Goal: Task Accomplishment & Management: Manage account settings

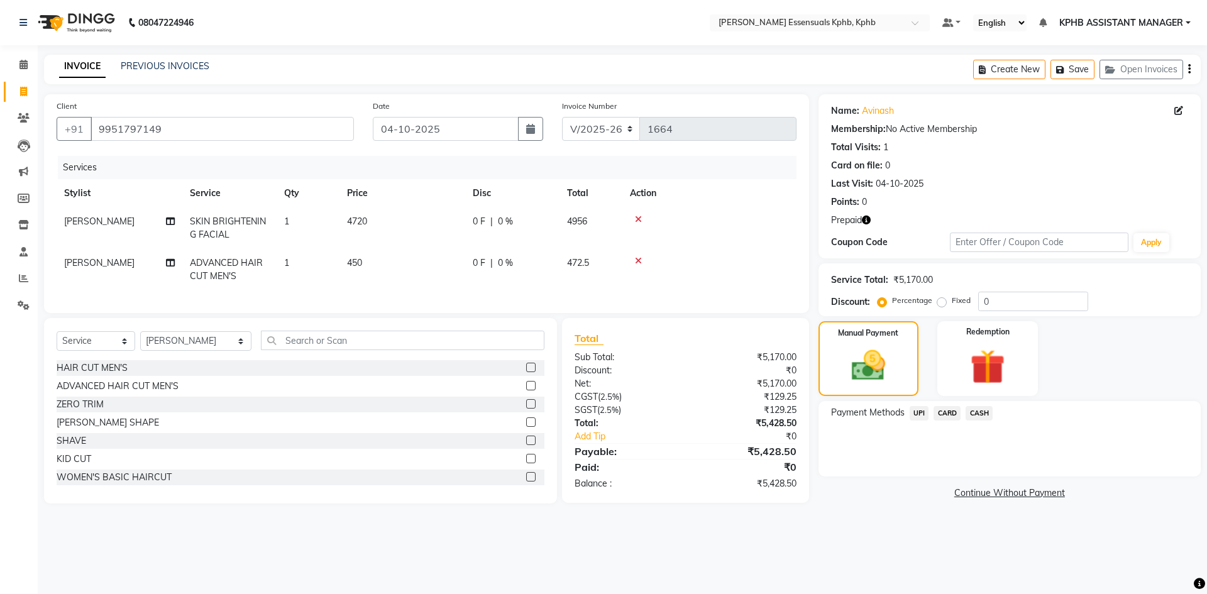
select select "5938"
select select "service"
select select "63852"
click at [516, 284] on td "0 F | 0 %" at bounding box center [512, 270] width 94 height 42
select select "63852"
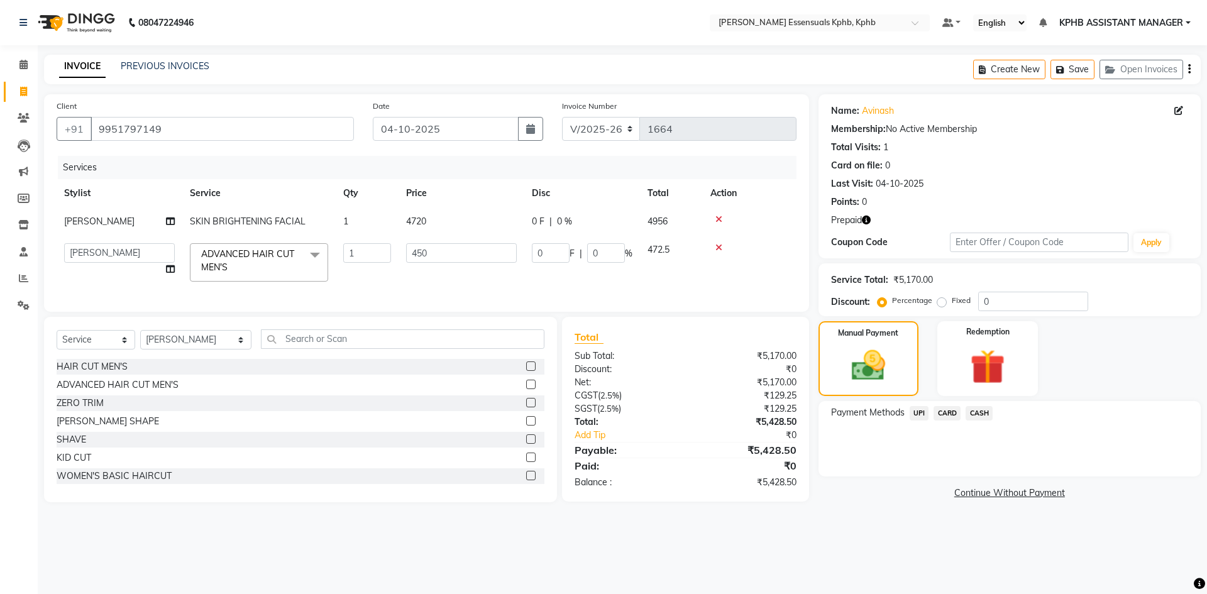
click at [526, 429] on div at bounding box center [530, 422] width 8 height 13
click at [526, 426] on label at bounding box center [530, 420] width 9 height 9
click at [526, 426] on input "checkbox" at bounding box center [530, 422] width 8 height 8
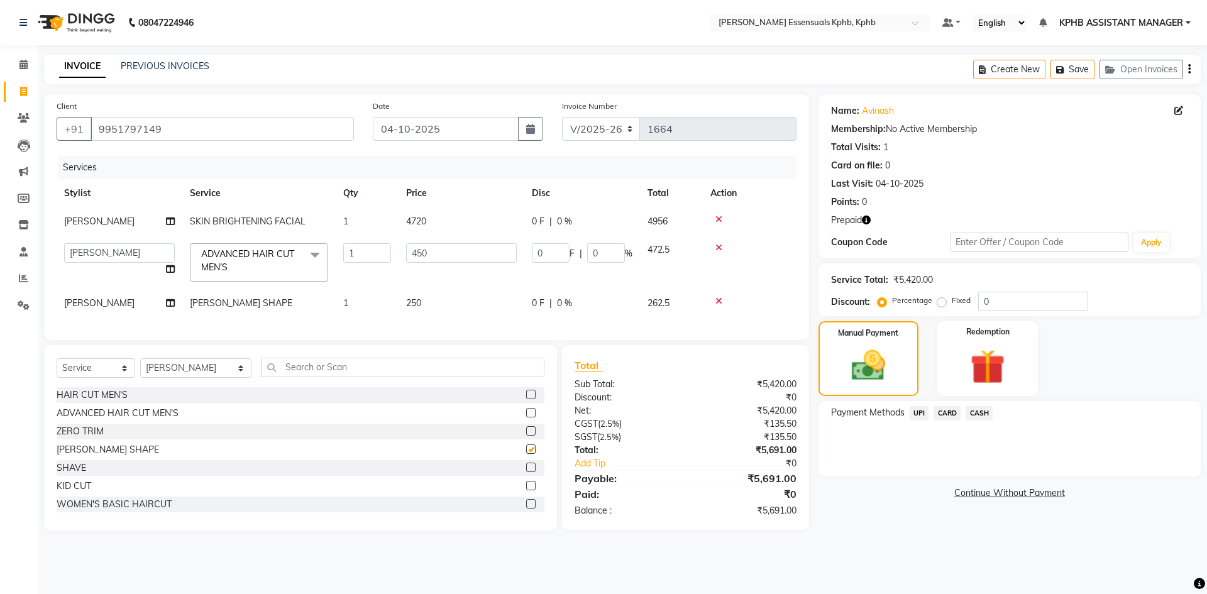
checkbox input "false"
click at [399, 305] on td "250" at bounding box center [462, 303] width 126 height 28
select select "63852"
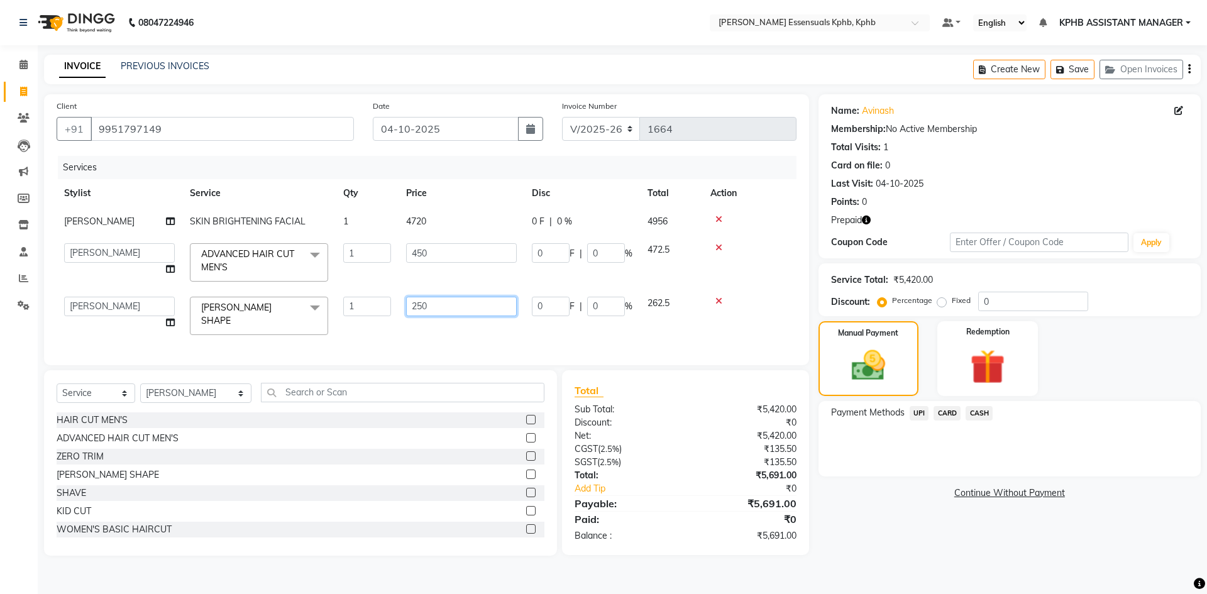
click at [485, 304] on input "250" at bounding box center [461, 306] width 111 height 19
type input "285"
click at [791, 523] on div "Total Sub Total: ₹5,420.00 Discount: ₹0 Net: ₹5,420.00 CGST ( 2.5% ) ₹135.50 SG…" at bounding box center [686, 463] width 222 height 160
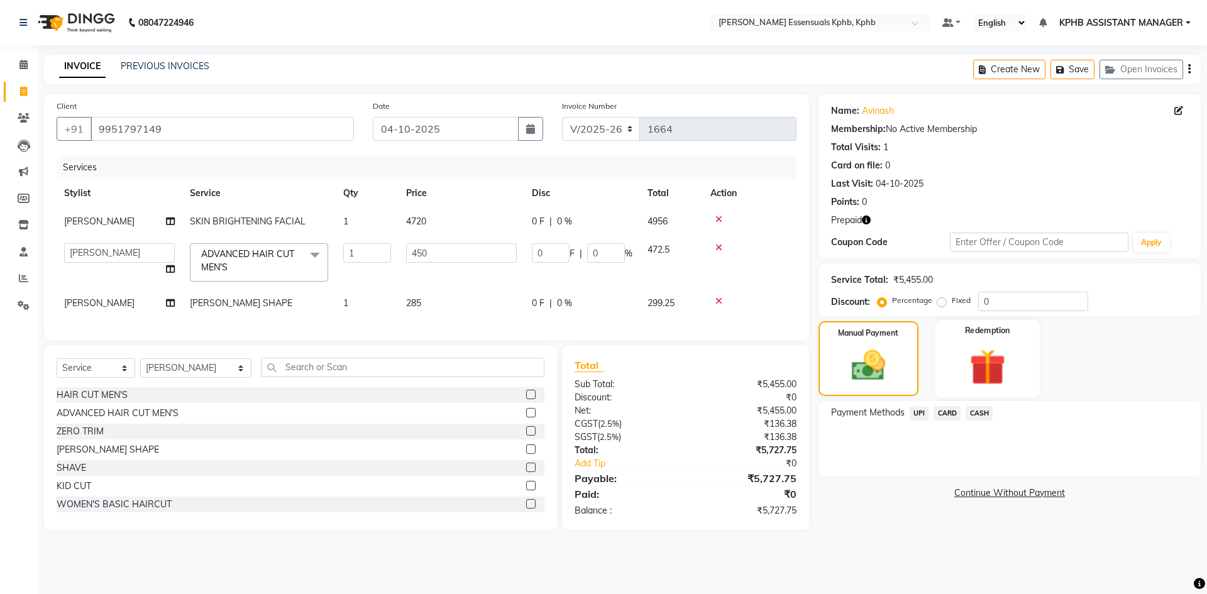
drag, startPoint x: 997, startPoint y: 350, endPoint x: 980, endPoint y: 355, distance: 17.5
click at [997, 350] on img at bounding box center [987, 367] width 58 height 45
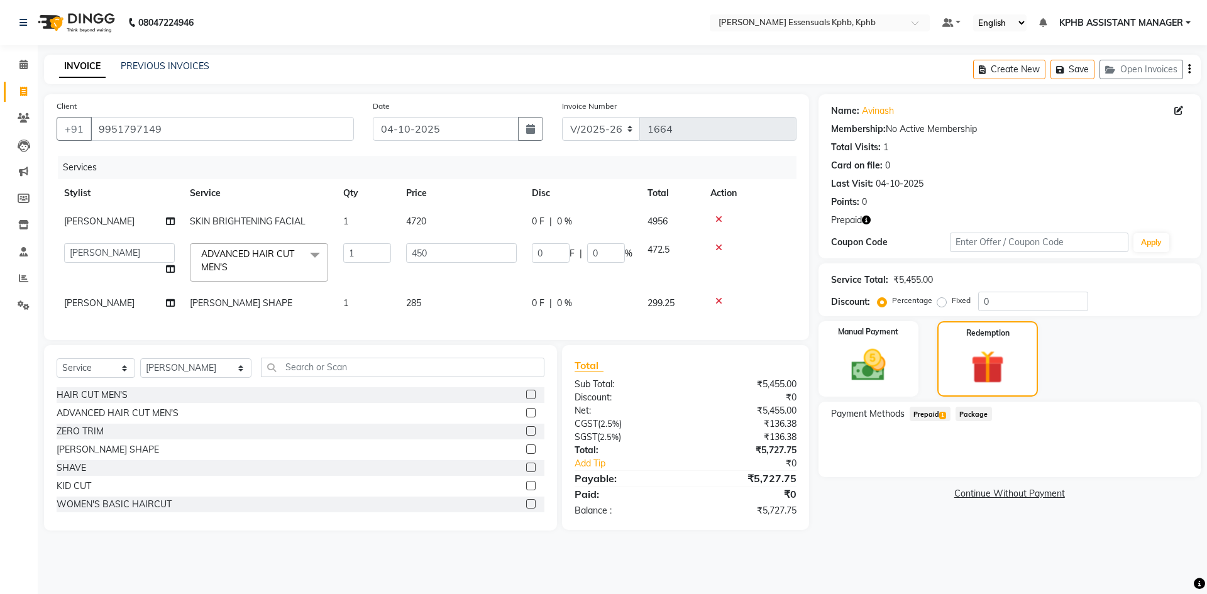
click at [934, 412] on span "Prepaid 1" at bounding box center [930, 414] width 41 height 14
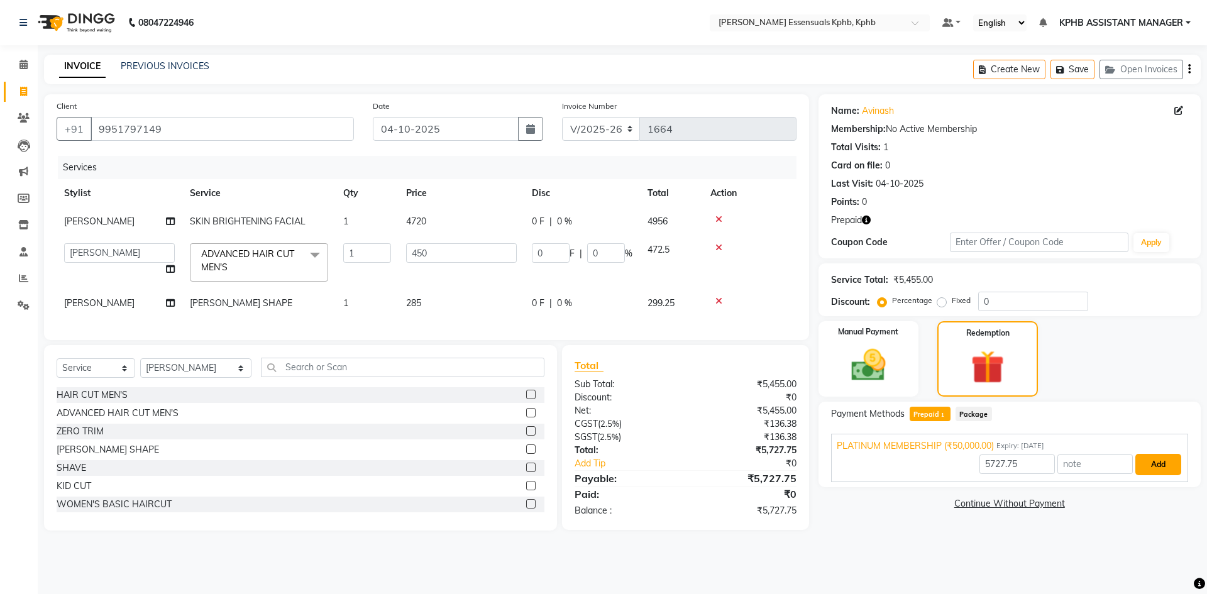
click at [1157, 467] on button "Add" at bounding box center [1159, 464] width 46 height 21
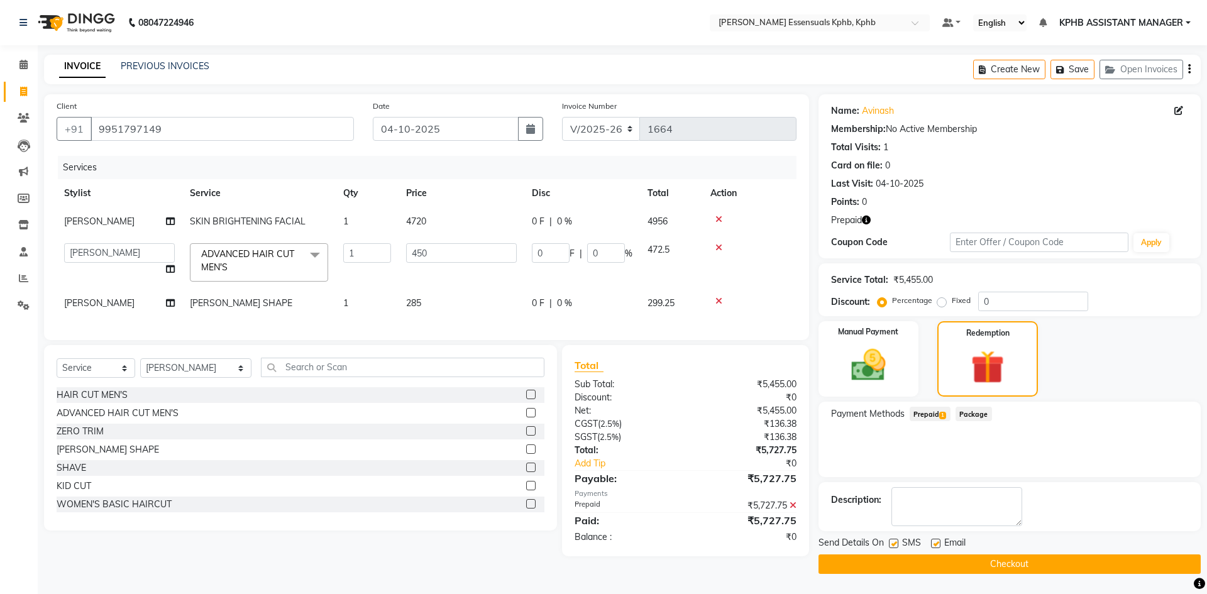
click at [988, 560] on button "Checkout" at bounding box center [1010, 564] width 382 height 19
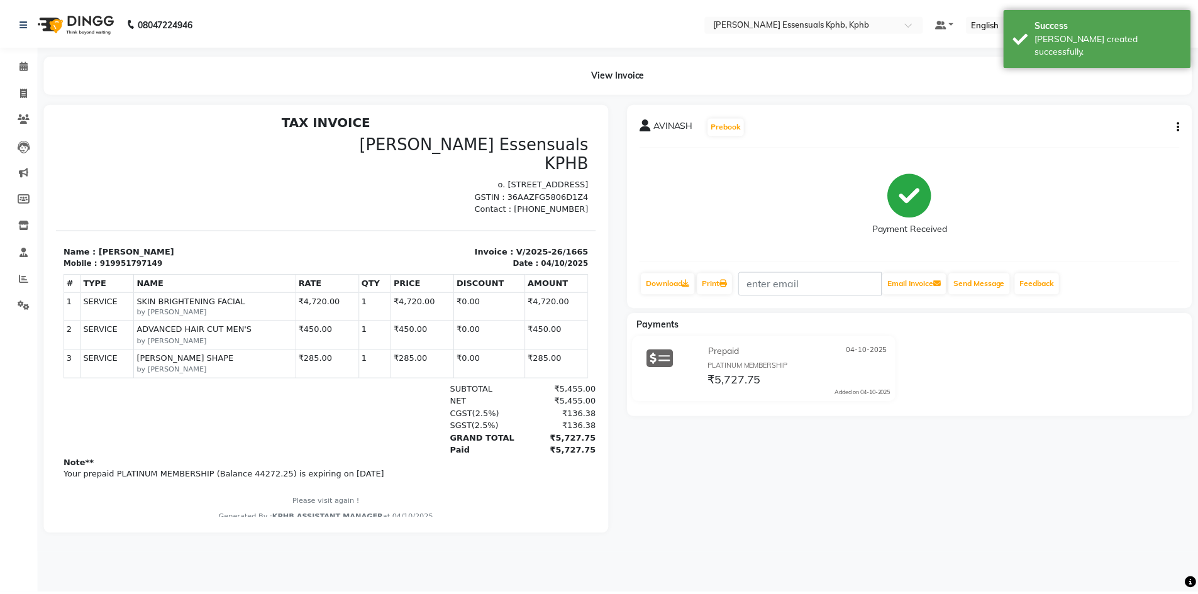
scroll to position [10, 0]
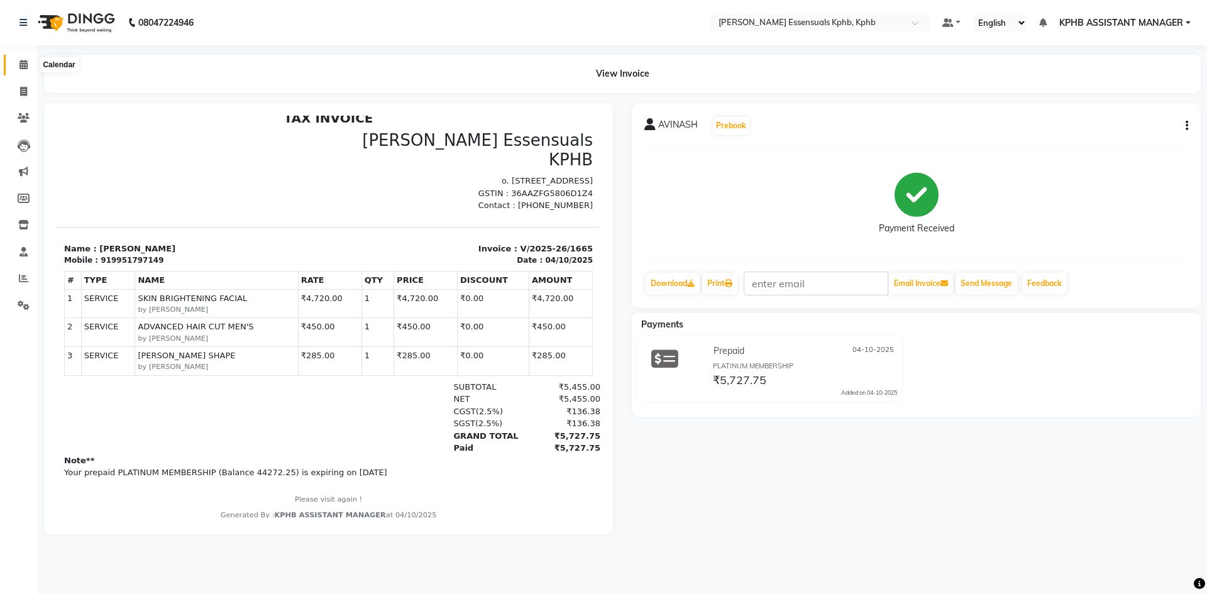
drag, startPoint x: 21, startPoint y: 59, endPoint x: 24, endPoint y: 53, distance: 7.0
click at [21, 59] on span at bounding box center [24, 65] width 22 height 14
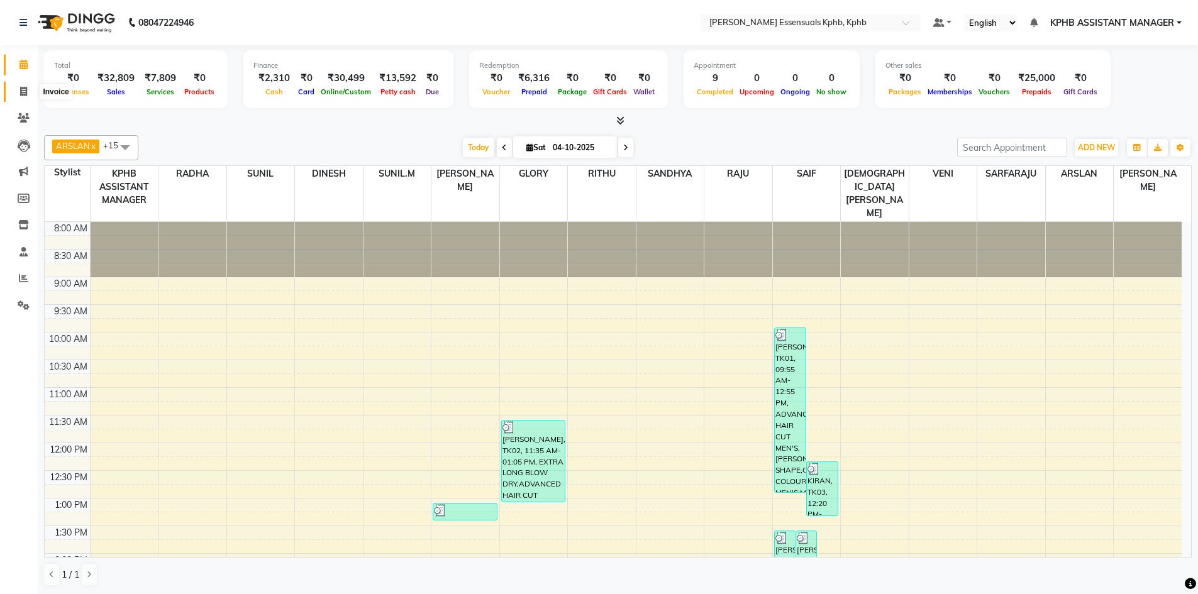
click at [17, 97] on span at bounding box center [24, 92] width 22 height 14
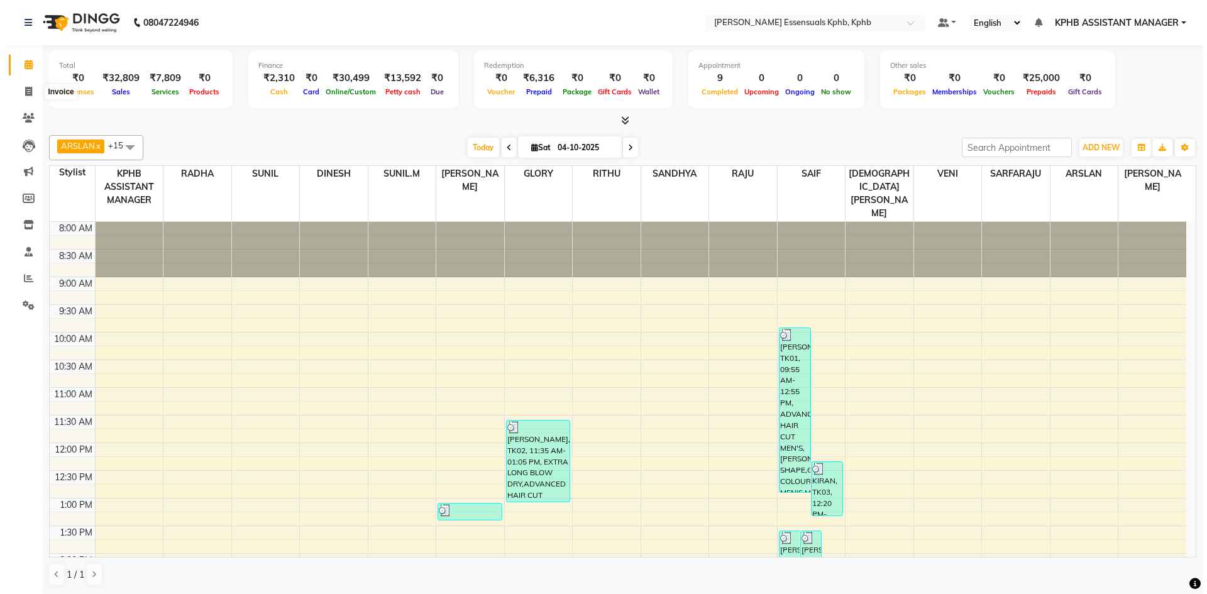
select select "service"
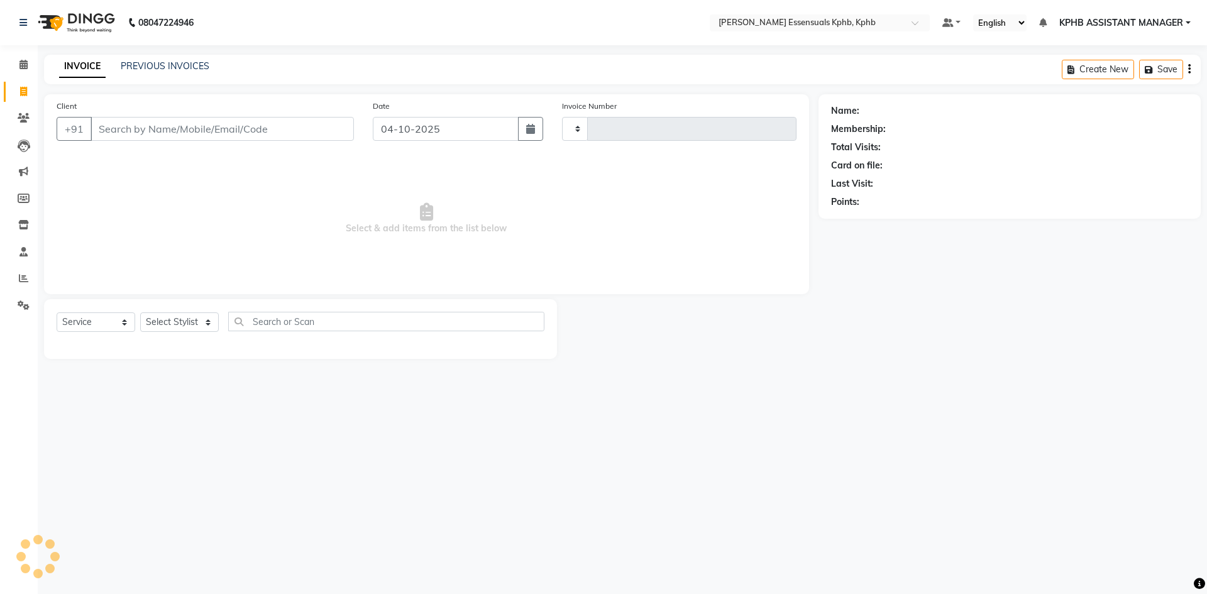
type input "1666"
select select "5938"
click at [28, 67] on span at bounding box center [24, 65] width 22 height 14
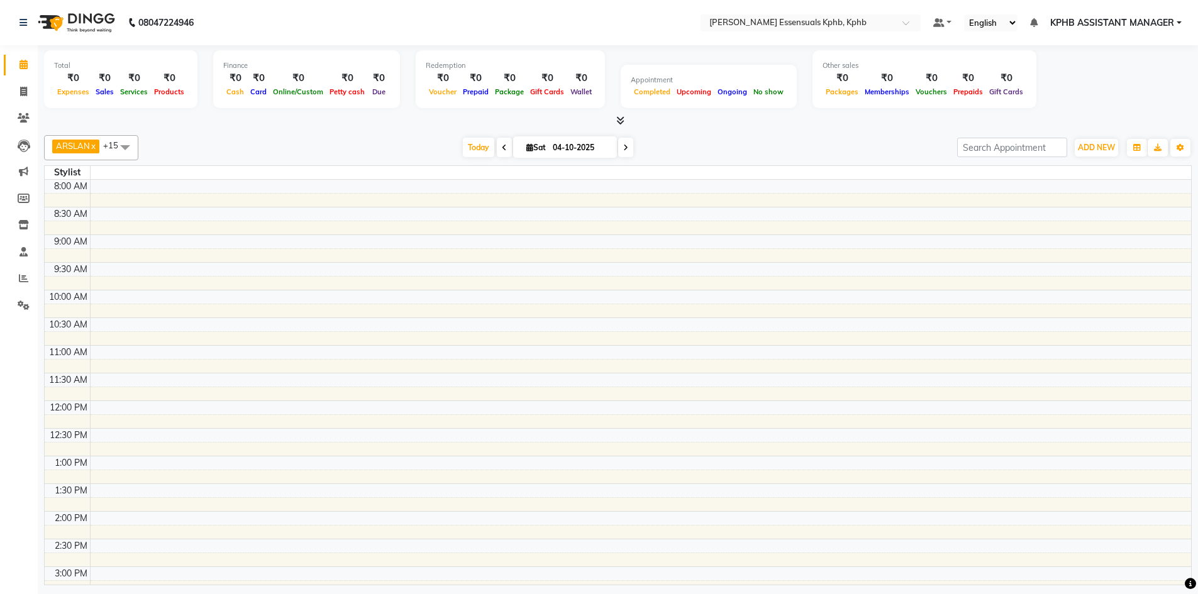
scroll to position [346, 0]
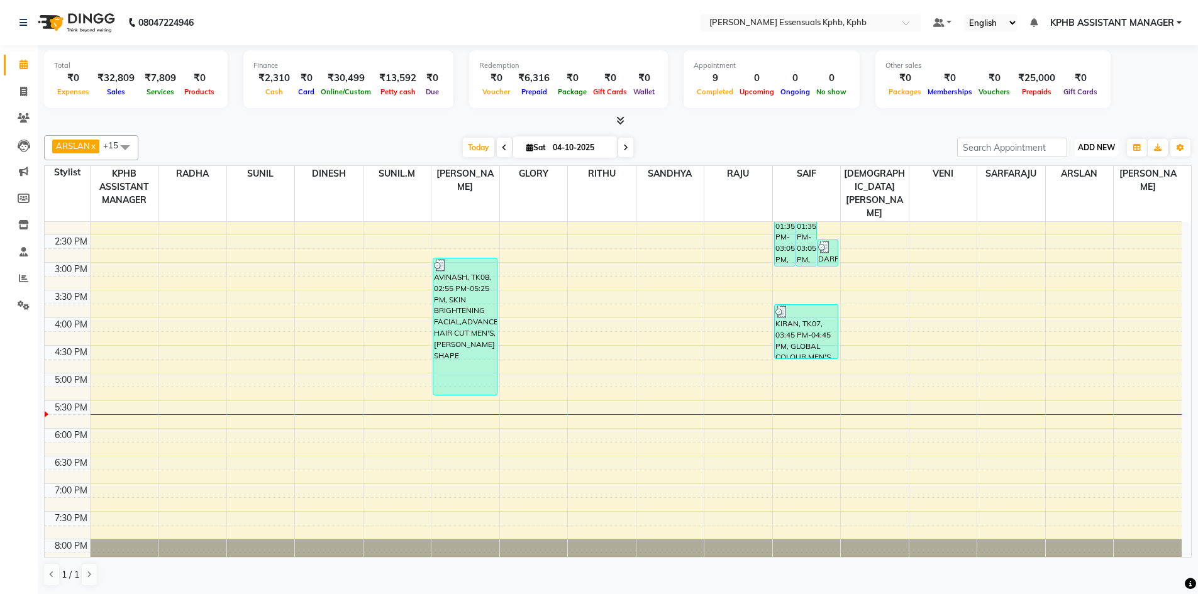
click at [1102, 141] on button "ADD NEW Toggle Dropdown" at bounding box center [1096, 148] width 43 height 18
click at [1087, 253] on link "Add Transaction" at bounding box center [1067, 253] width 99 height 16
select select "direct"
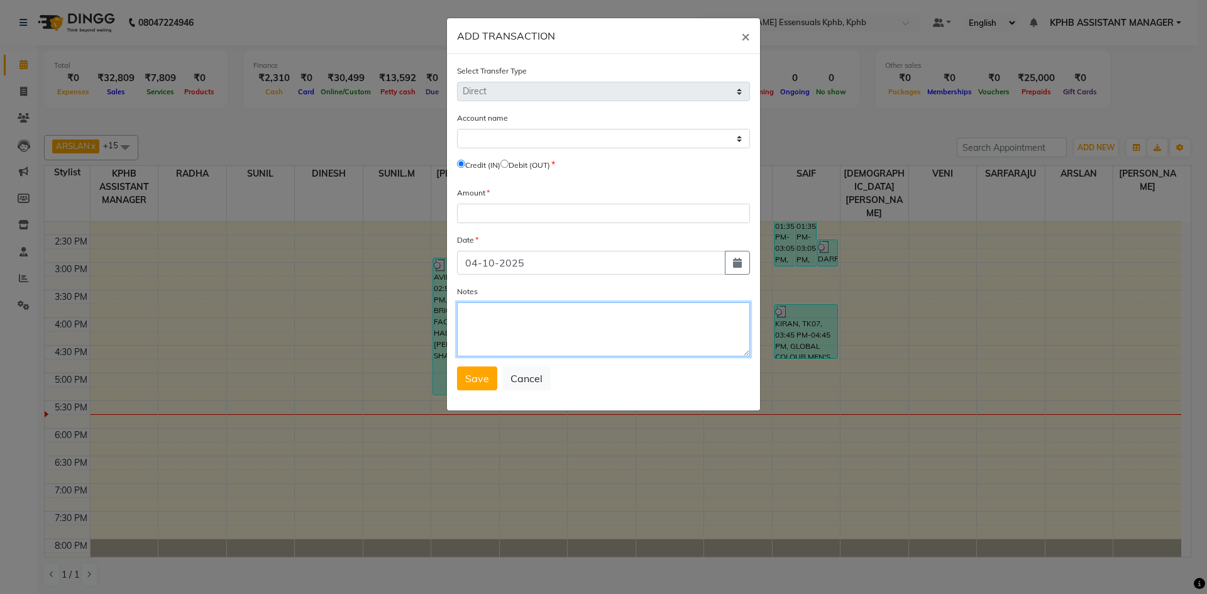
click at [507, 318] on textarea "Notes" at bounding box center [603, 329] width 293 height 54
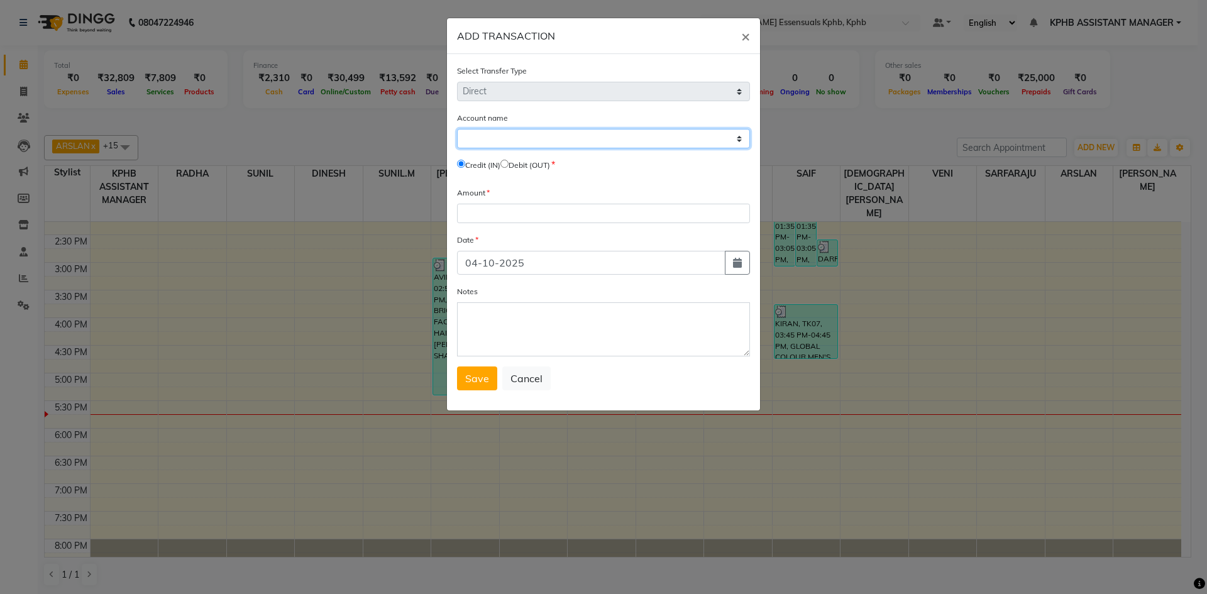
click at [548, 134] on select "Select Petty Cash Default Account" at bounding box center [603, 138] width 293 height 19
click at [457, 129] on select "Select Petty Cash Default Account" at bounding box center [603, 138] width 293 height 19
click at [489, 139] on select "Select Petty Cash Default Account" at bounding box center [603, 138] width 293 height 19
select select "4913"
click at [457, 129] on select "Select Petty Cash Default Account" at bounding box center [603, 138] width 293 height 19
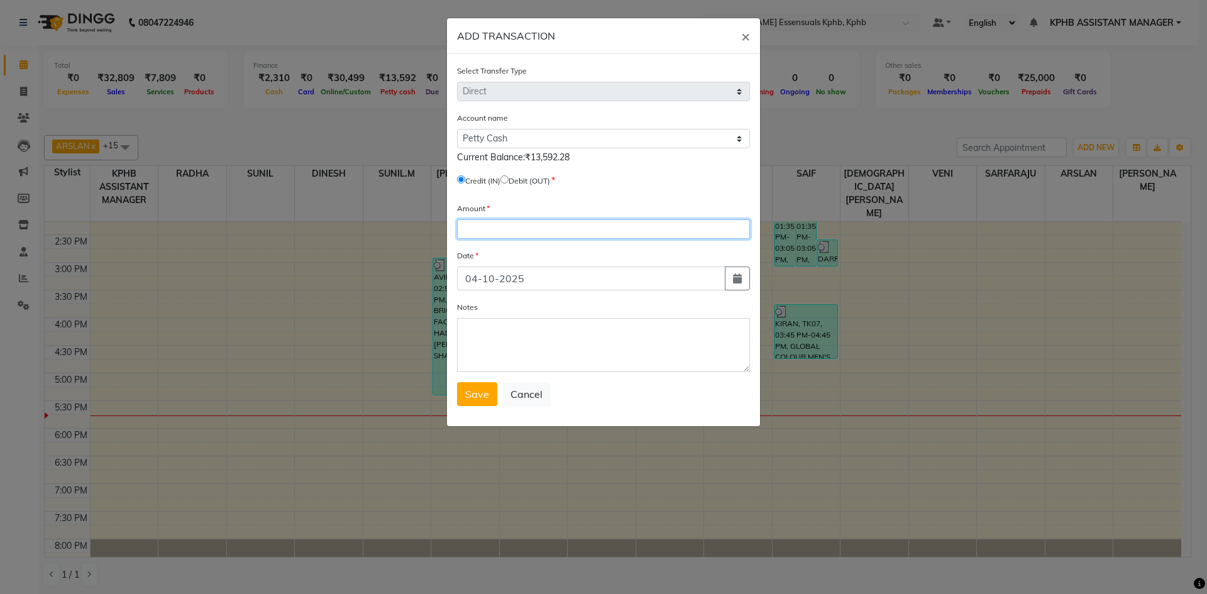
click at [541, 224] on input "number" at bounding box center [603, 228] width 293 height 19
type input "270"
click at [741, 35] on span "×" at bounding box center [745, 35] width 9 height 19
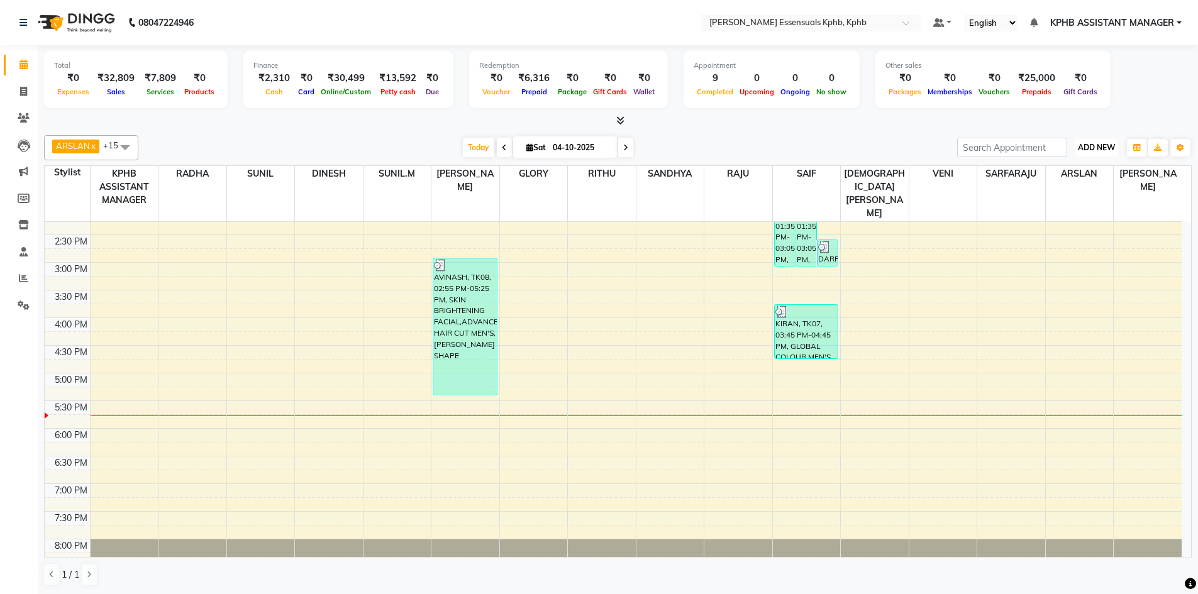
click at [1096, 145] on span "ADD NEW" at bounding box center [1096, 147] width 37 height 9
click at [1058, 262] on div "Add Appointment Add Invoice Add Expense Add Attendance Add Client Add Transacti…" at bounding box center [1067, 212] width 101 height 109
click at [1091, 150] on span "ADD NEW" at bounding box center [1096, 147] width 37 height 9
click at [1054, 255] on link "Add Transaction" at bounding box center [1067, 253] width 99 height 16
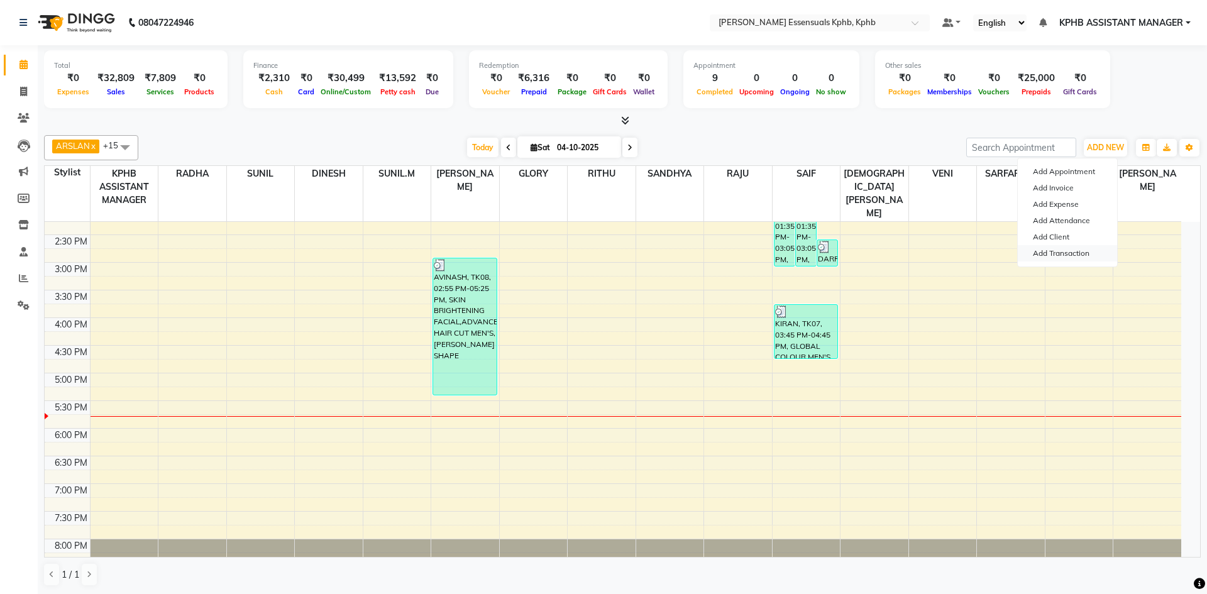
select select "direct"
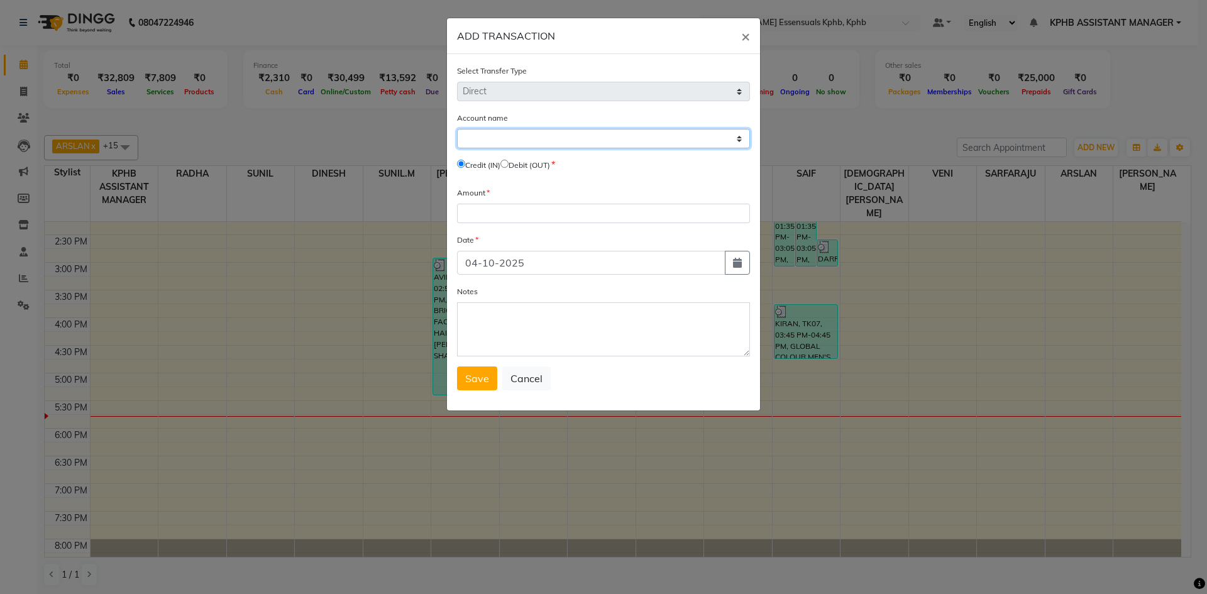
click at [567, 141] on select "Select Petty Cash Default Account" at bounding box center [603, 138] width 293 height 19
select select "4913"
click at [457, 129] on select "Select Petty Cash Default Account" at bounding box center [603, 138] width 293 height 19
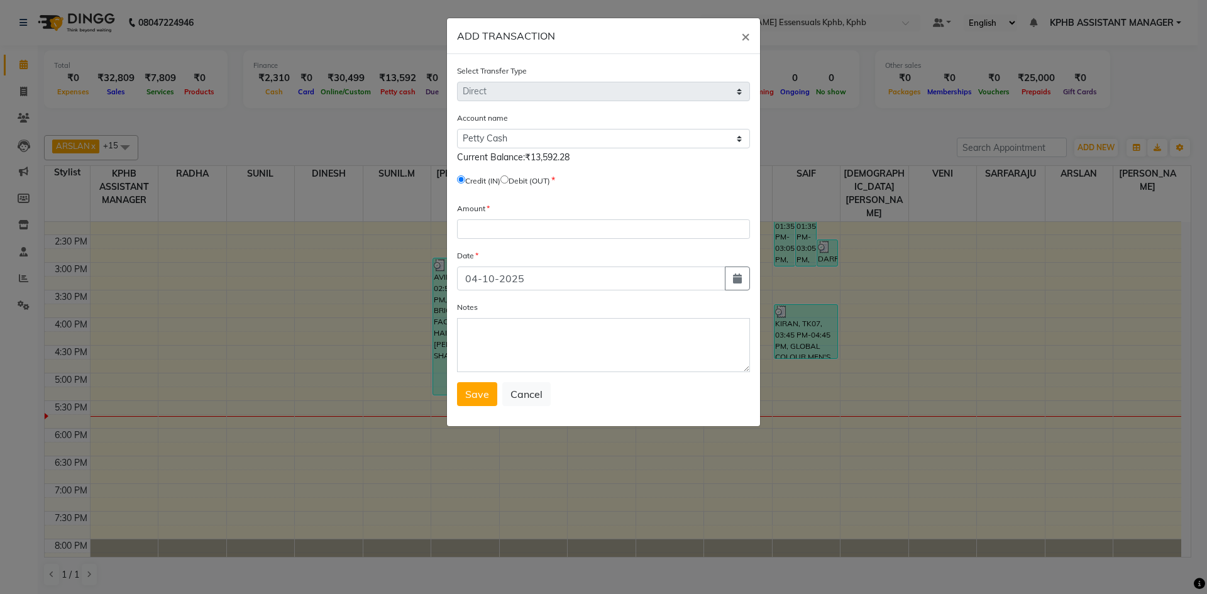
click at [509, 179] on input "radio" at bounding box center [505, 179] width 8 height 8
radio input "true"
click at [506, 236] on input "number" at bounding box center [603, 228] width 293 height 19
click at [581, 351] on textarea "Notes" at bounding box center [603, 345] width 293 height 54
paste textarea "TIP IN UPI(GIVEN TO SAIF)"
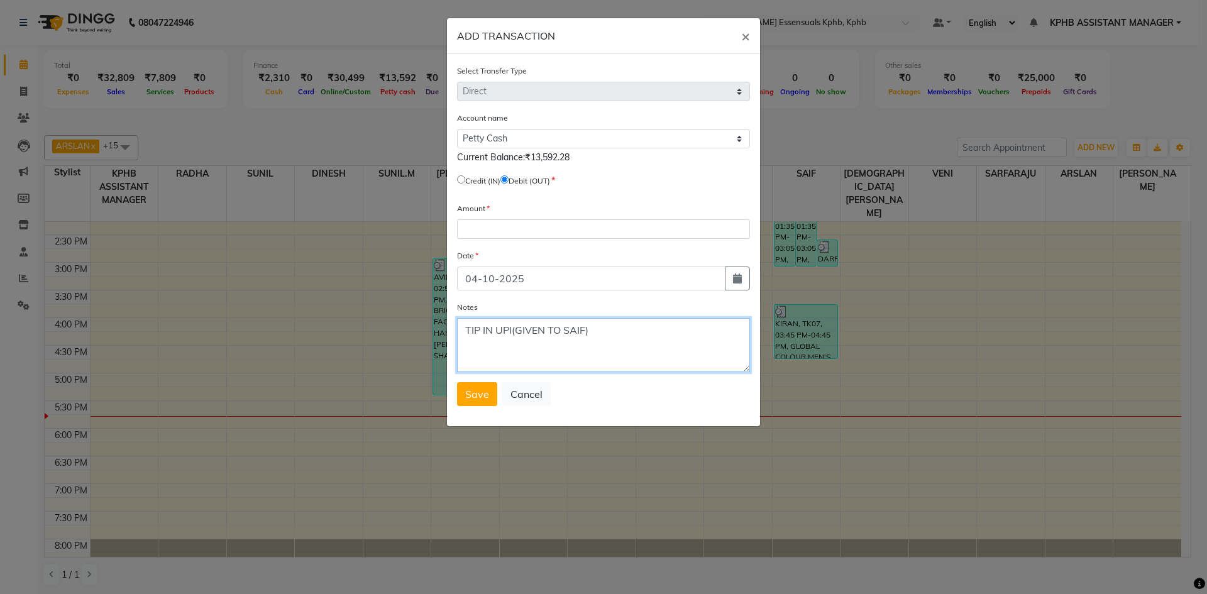
type textarea "TIP IN UPI(GIVEN TO SAIF)"
click at [527, 232] on input "number" at bounding box center [603, 228] width 293 height 19
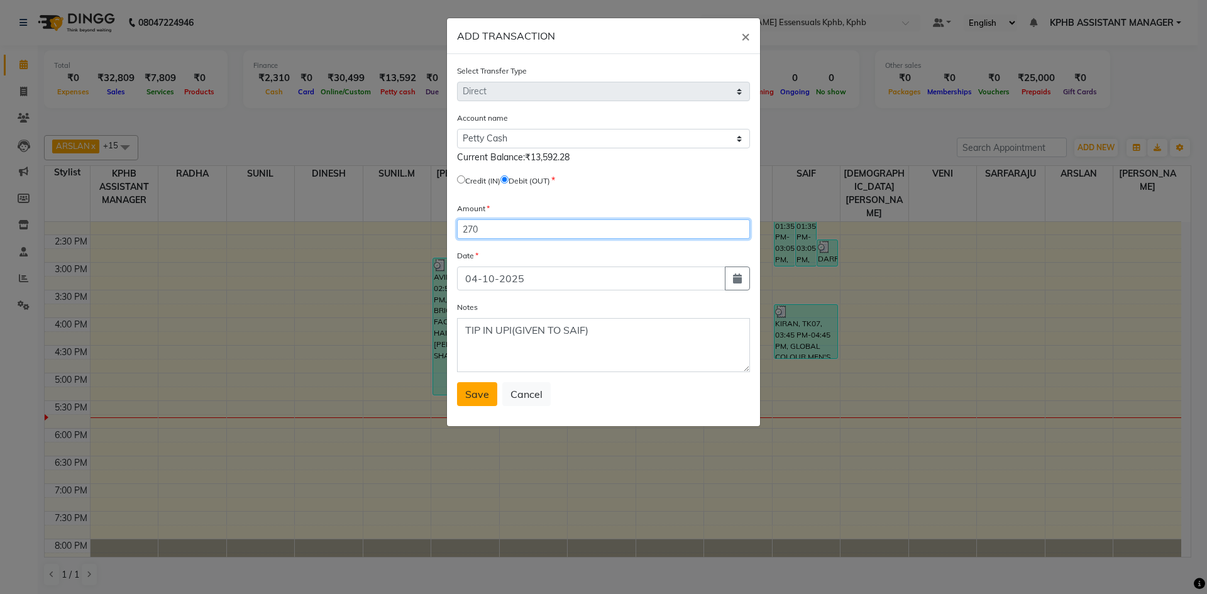
type input "270"
click at [479, 398] on span "Save" at bounding box center [477, 394] width 24 height 13
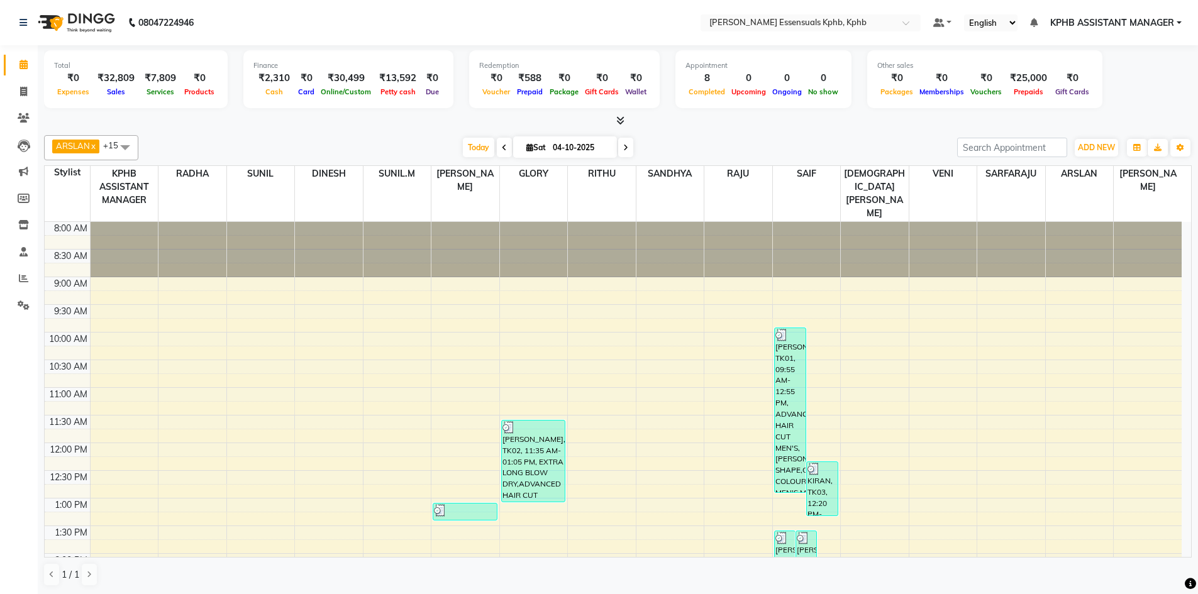
scroll to position [346, 0]
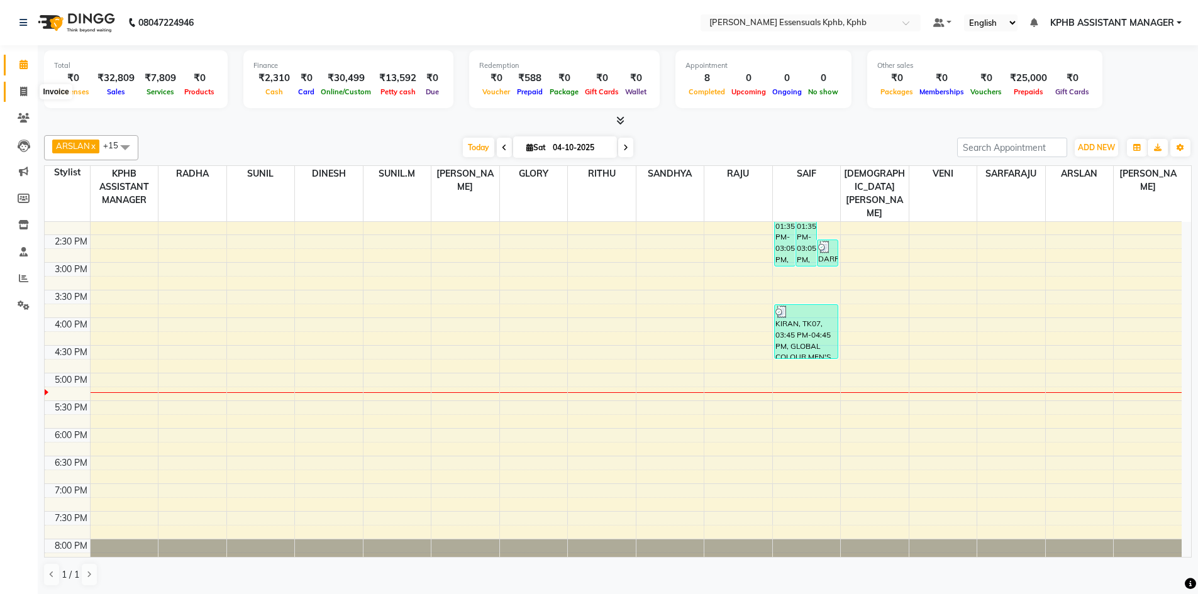
click at [29, 94] on span at bounding box center [24, 92] width 22 height 14
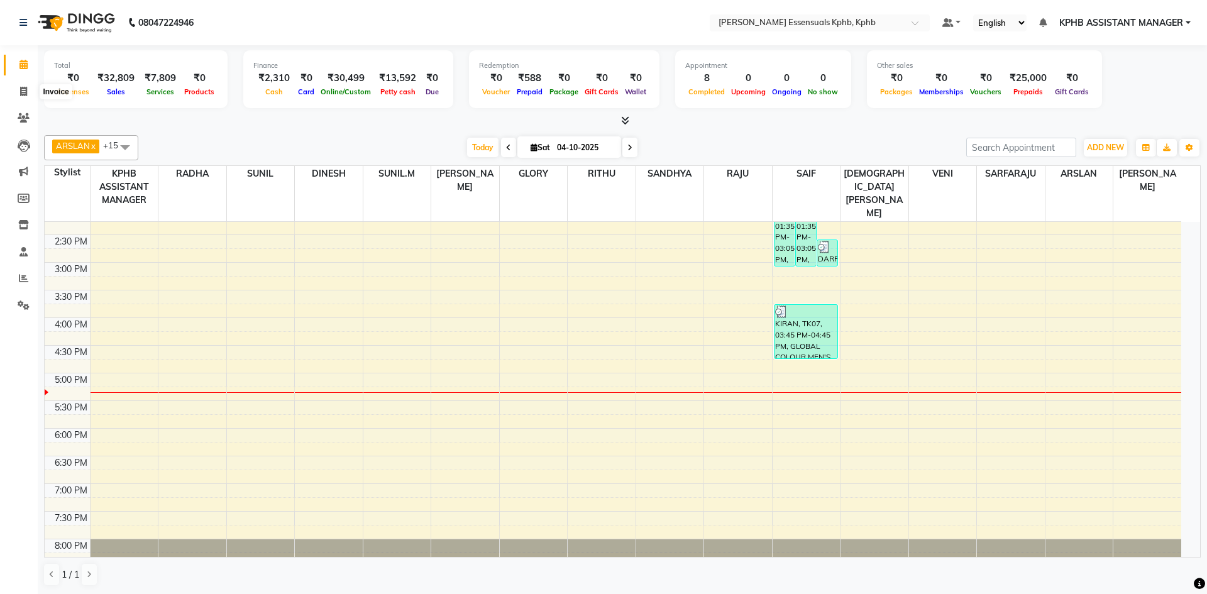
select select "service"
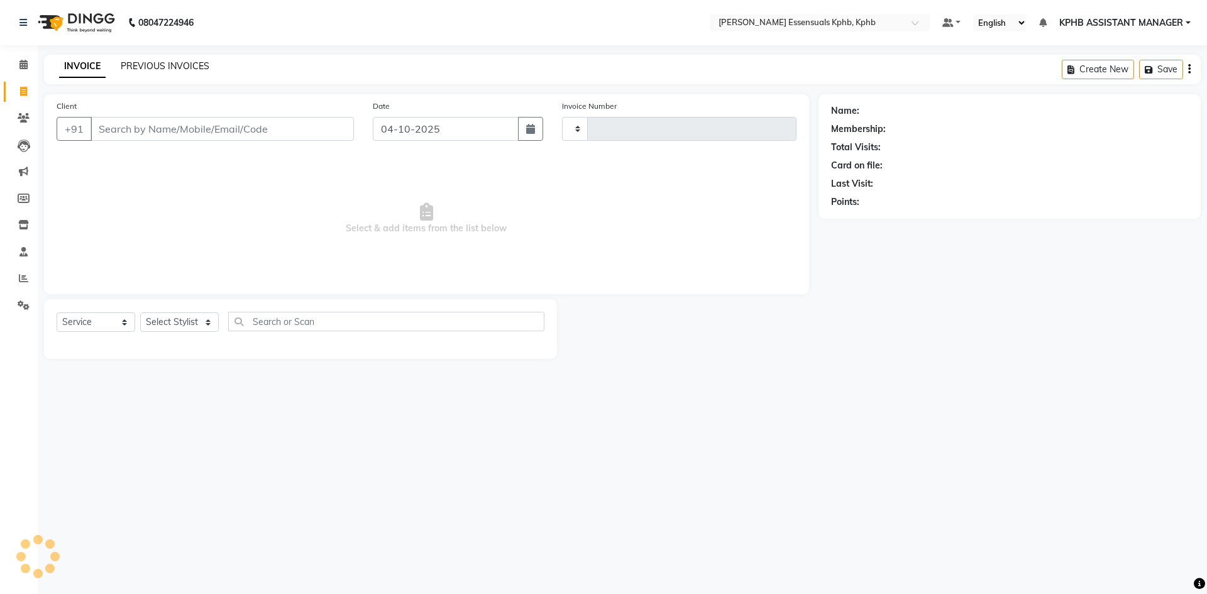
type input "1665"
select select "5938"
click at [153, 74] on div "INVOICE PREVIOUS INVOICES" at bounding box center [134, 67] width 180 height 14
click at [186, 67] on link "PREVIOUS INVOICES" at bounding box center [165, 65] width 89 height 11
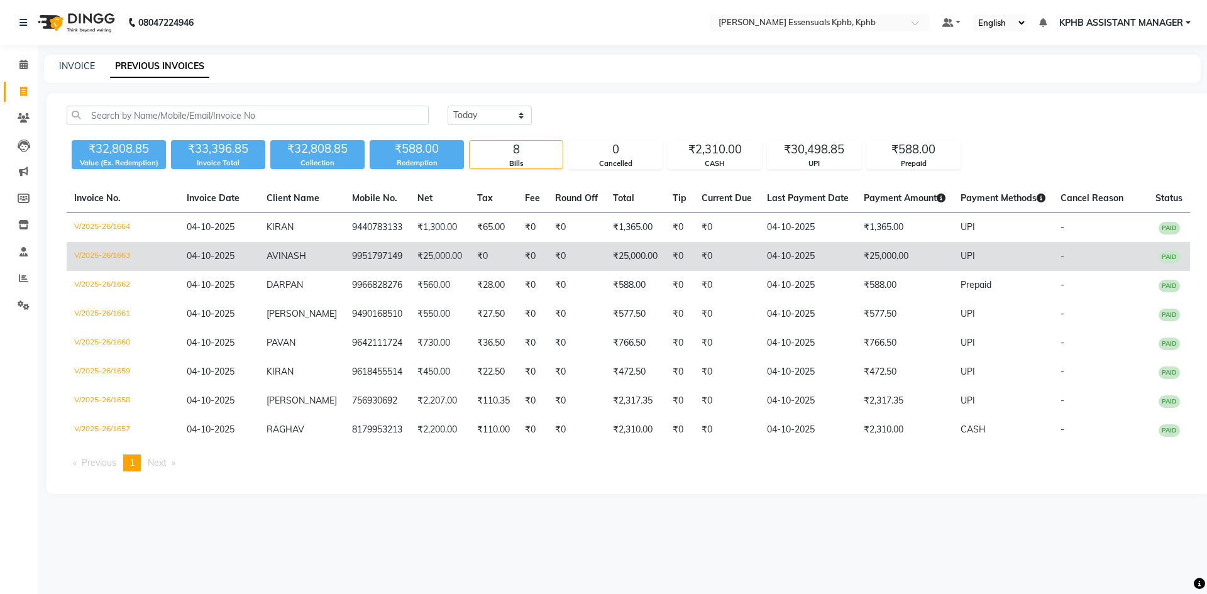
click at [961, 260] on span "UPI" at bounding box center [968, 255] width 14 height 11
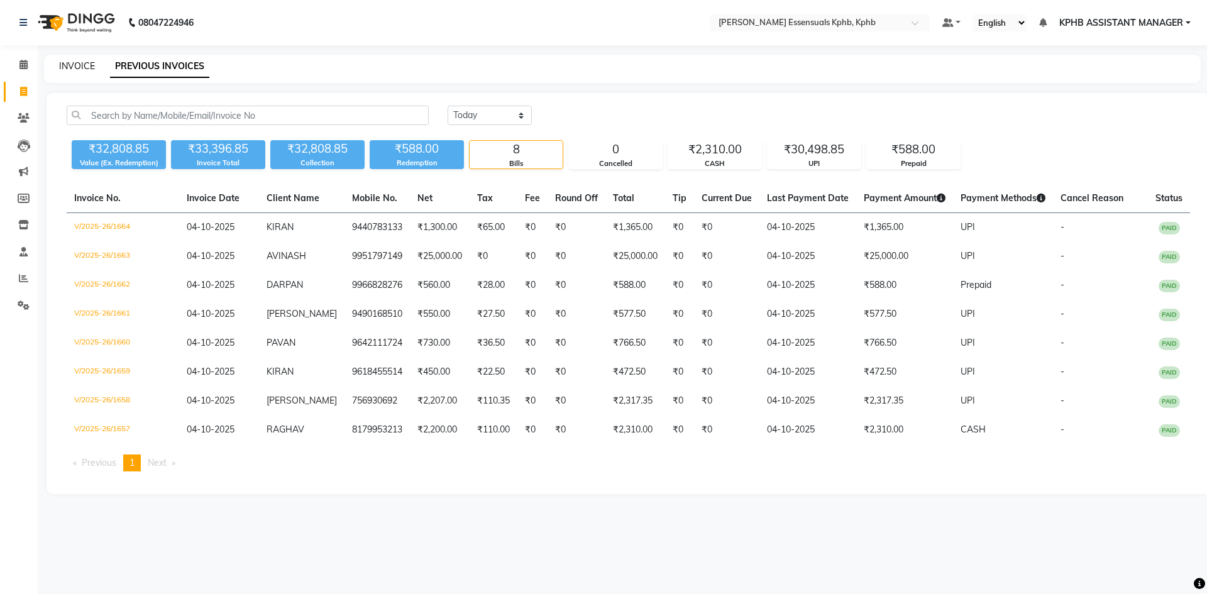
click at [65, 65] on link "INVOICE" at bounding box center [77, 65] width 36 height 11
select select "service"
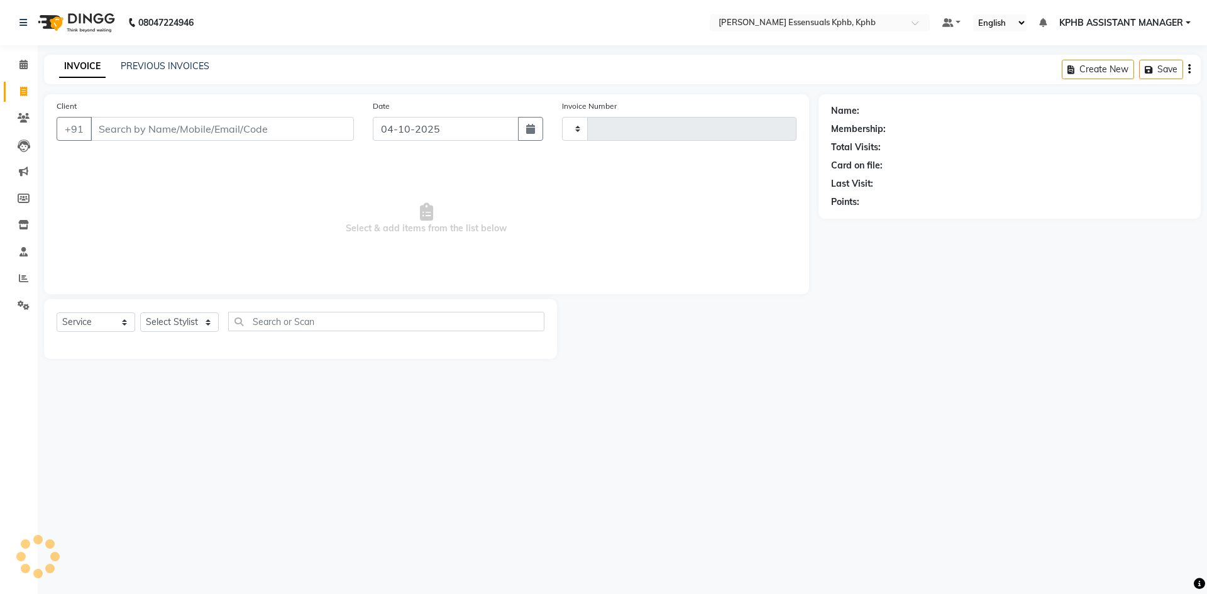
type input "1666"
select select "5938"
click at [163, 65] on link "PREVIOUS INVOICES" at bounding box center [165, 65] width 89 height 11
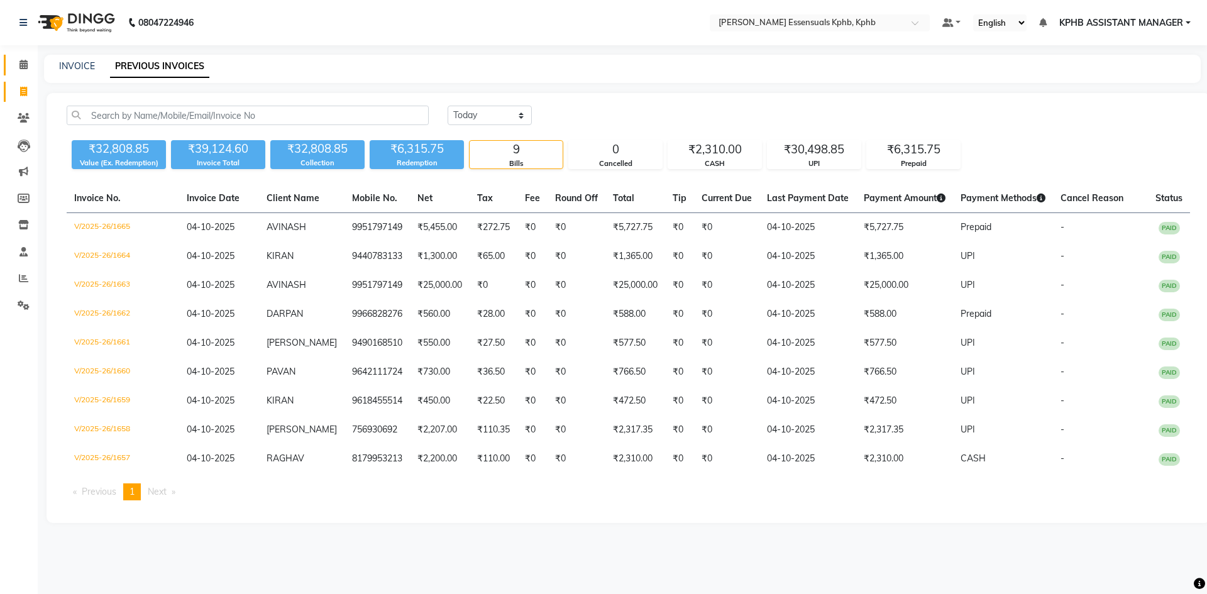
click at [21, 63] on icon at bounding box center [23, 64] width 8 height 9
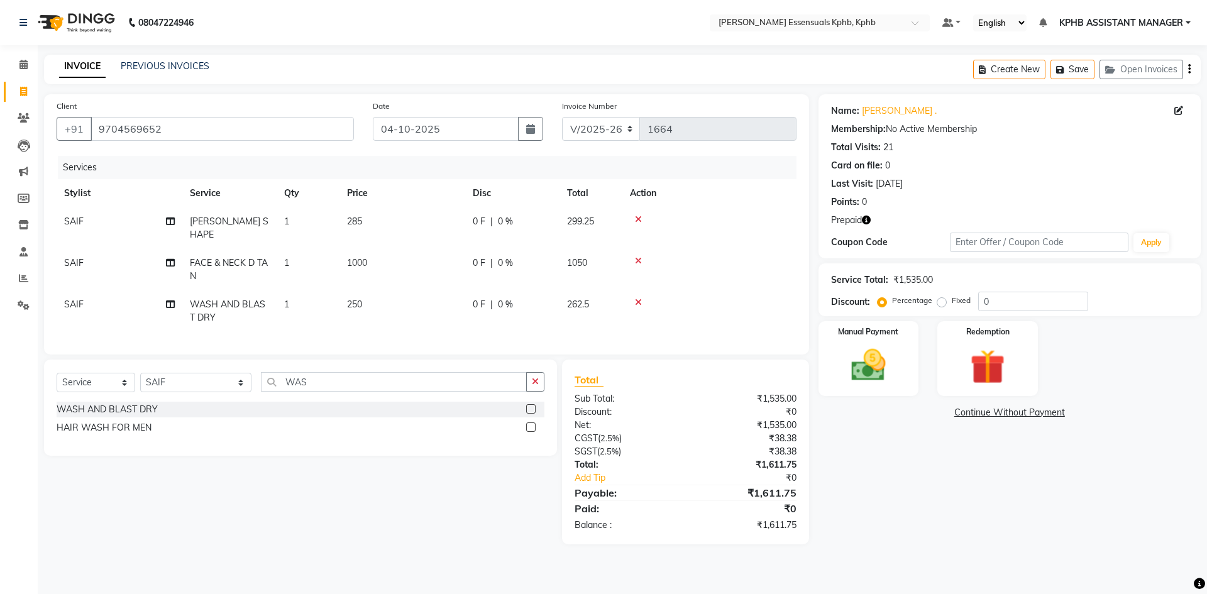
select select "5938"
select select "service"
click at [203, 384] on select "Select Stylist [PERSON_NAME] KPHB ASSISTANT MANAGER [PERSON_NAME] [PERSON_NAME]…" at bounding box center [195, 382] width 111 height 19
select select "68595"
click at [140, 373] on select "Select Stylist [PERSON_NAME] KPHB ASSISTANT MANAGER [PERSON_NAME] [PERSON_NAME]…" at bounding box center [195, 382] width 111 height 19
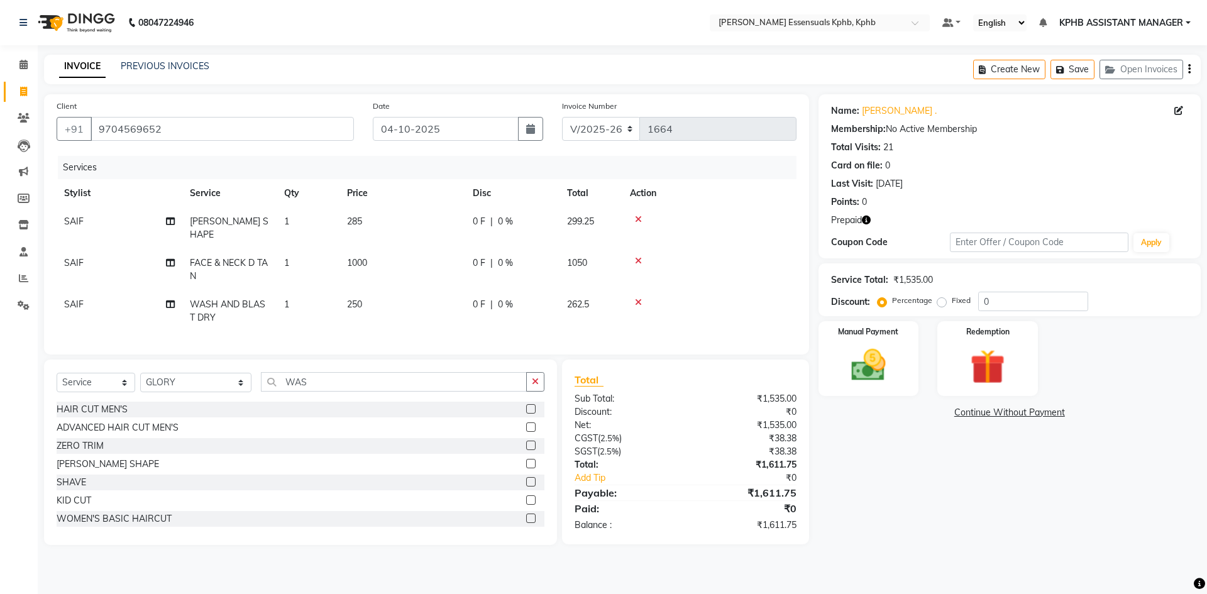
click at [74, 249] on td "SAIF" at bounding box center [120, 270] width 126 height 42
select select "84873"
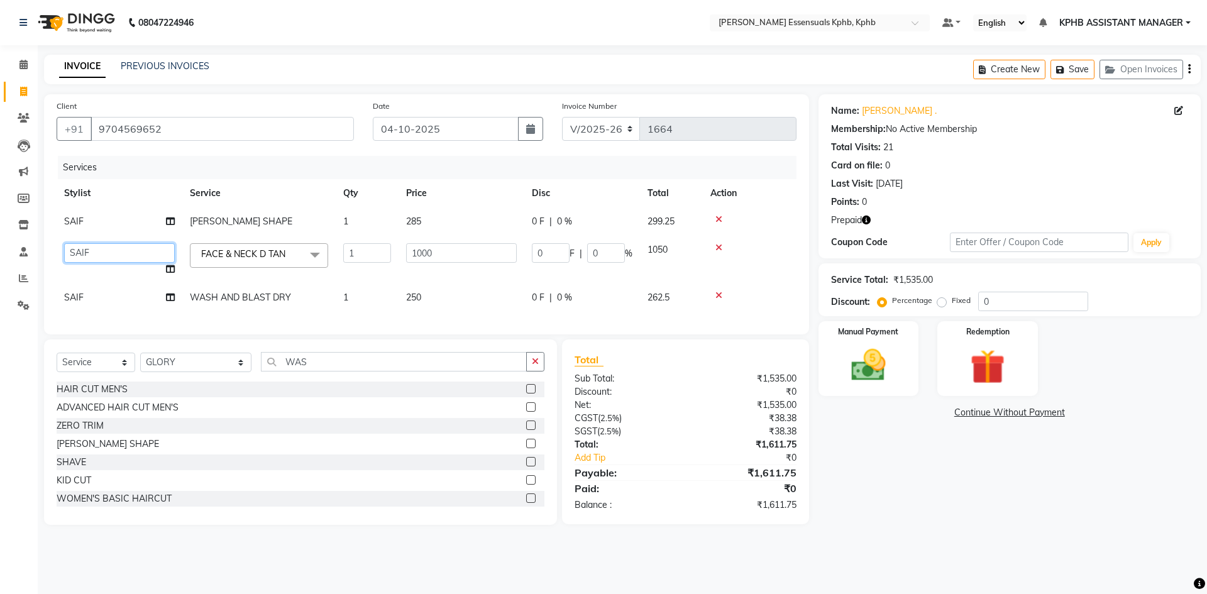
click at [75, 246] on select "ARSLAN DINESH GLORY KPHB ASSISTANT MANAGER KRISHNA VENI MANJULA mounika MOUNIKA…" at bounding box center [119, 252] width 111 height 19
select select "68595"
click at [534, 366] on icon "button" at bounding box center [535, 361] width 7 height 9
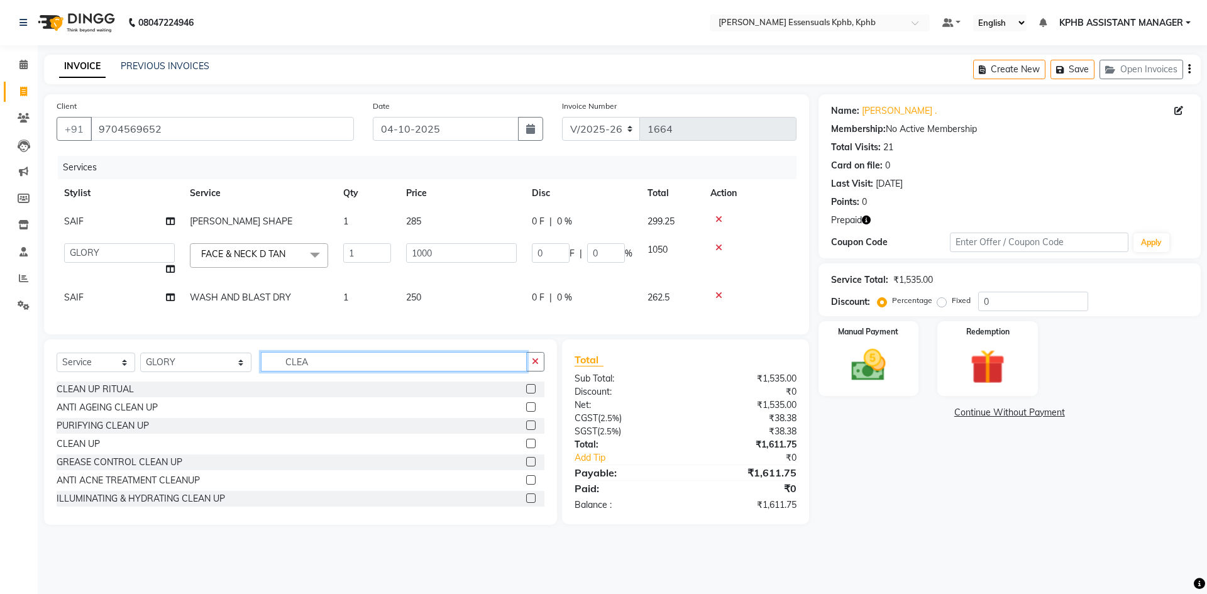
type input "CLEA"
click at [526, 394] on label at bounding box center [530, 388] width 9 height 9
click at [526, 394] on input "checkbox" at bounding box center [530, 389] width 8 height 8
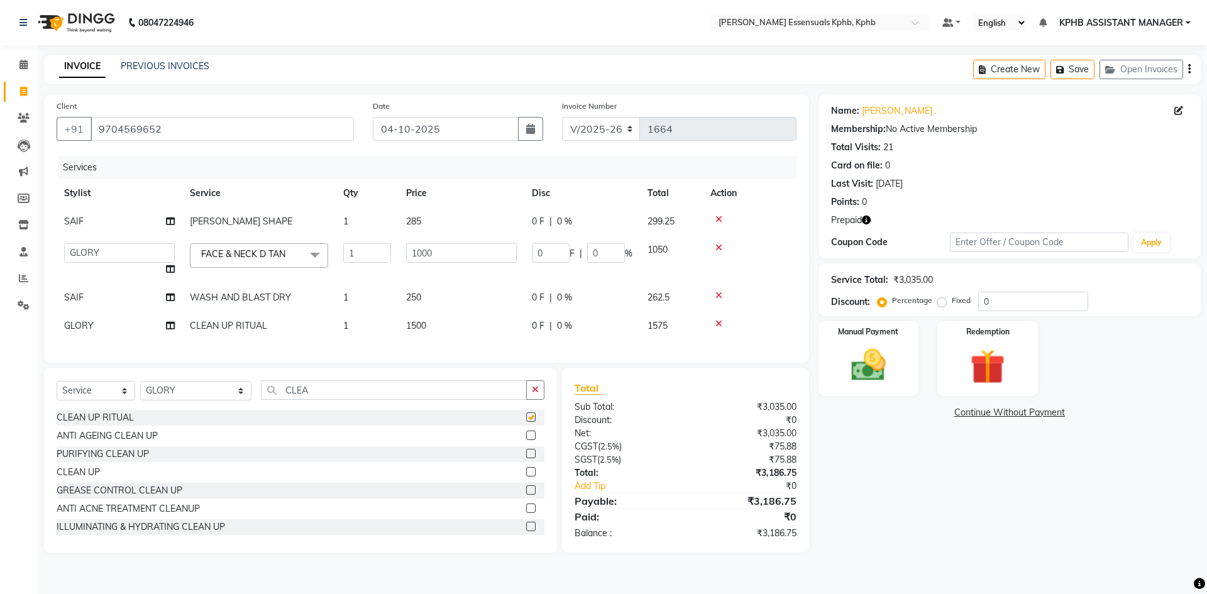
checkbox input "false"
click at [401, 324] on td "1500" at bounding box center [462, 326] width 126 height 28
select select "68595"
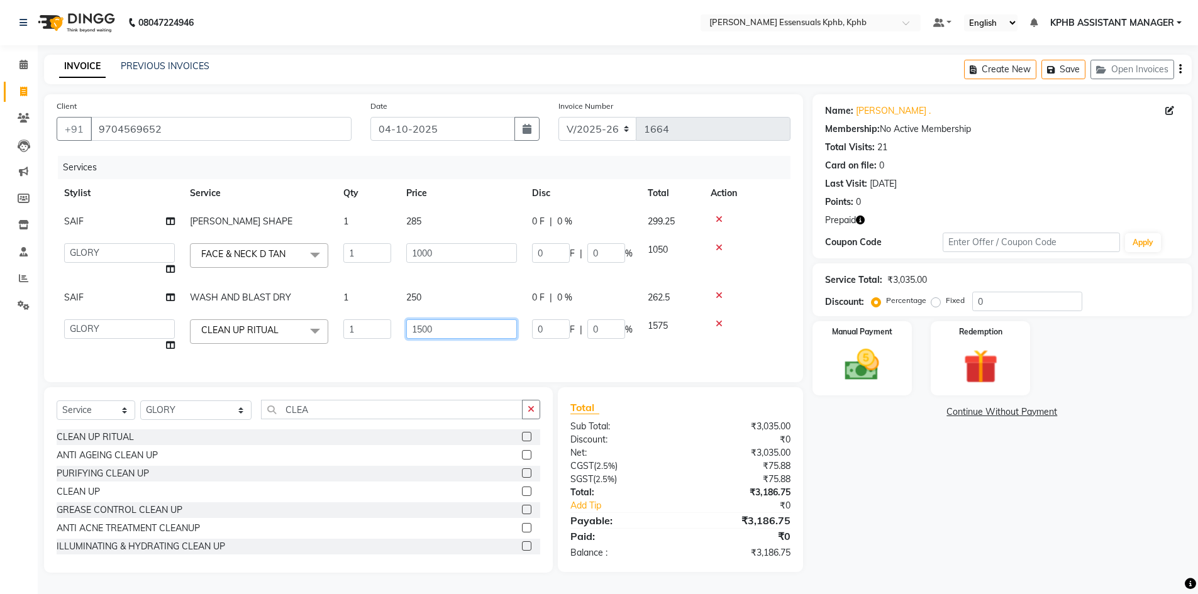
click at [478, 323] on td "1500" at bounding box center [462, 336] width 126 height 48
type input "1534"
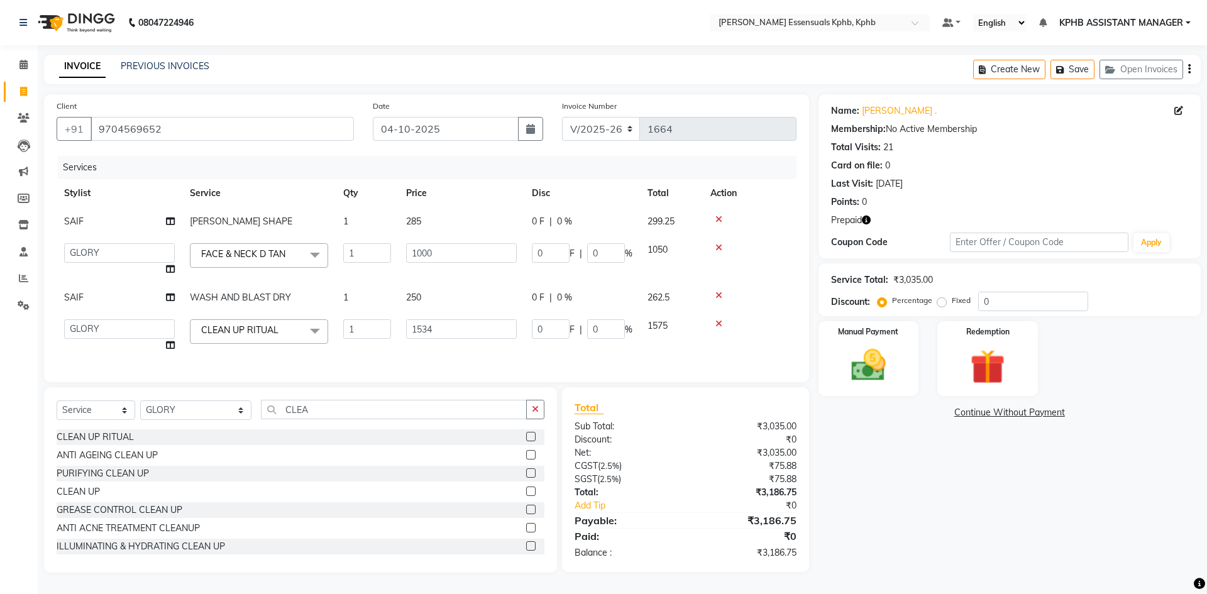
click at [710, 531] on div "Total Sub Total: ₹3,035.00 Discount: ₹0 Net: ₹3,035.00 CGST ( 2.5% ) ₹75.88 SGS…" at bounding box center [686, 480] width 222 height 160
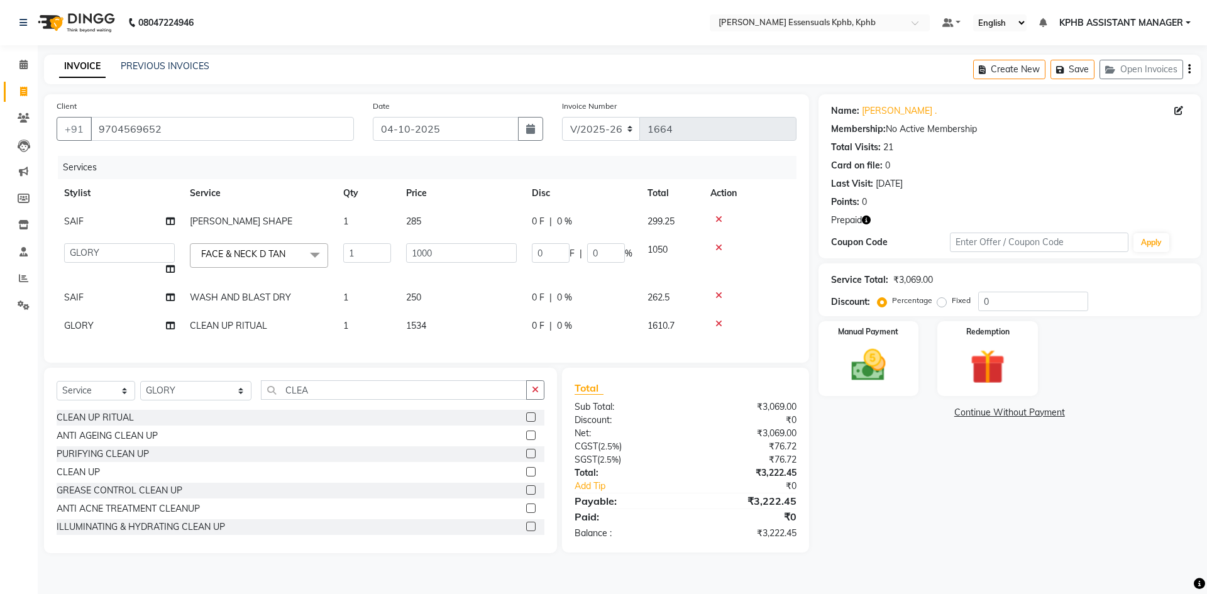
click at [1060, 346] on div "Manual Payment Redemption" at bounding box center [1009, 358] width 401 height 75
click at [988, 368] on img at bounding box center [987, 367] width 58 height 45
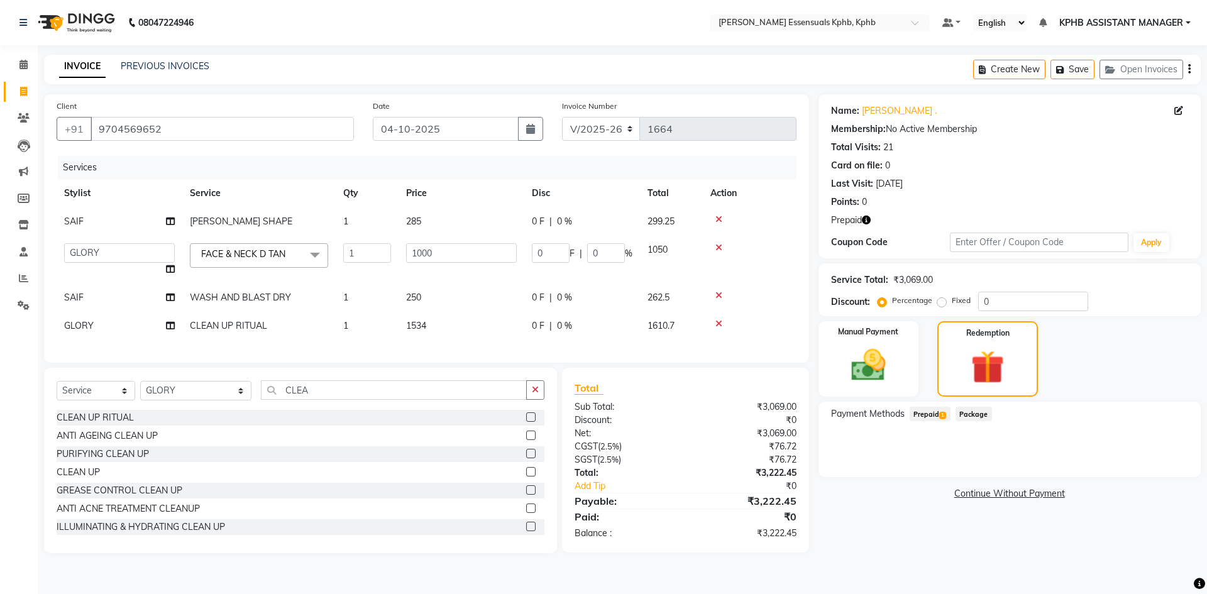
click at [936, 406] on div "Payment Methods Prepaid 1 Package" at bounding box center [1010, 439] width 382 height 75
click at [938, 416] on span "Prepaid 1" at bounding box center [930, 414] width 41 height 14
click at [656, 427] on div "Discount:" at bounding box center [625, 420] width 120 height 13
drag, startPoint x: 1150, startPoint y: 463, endPoint x: 1135, endPoint y: 465, distance: 15.2
click at [1150, 463] on button "Add" at bounding box center [1159, 464] width 46 height 21
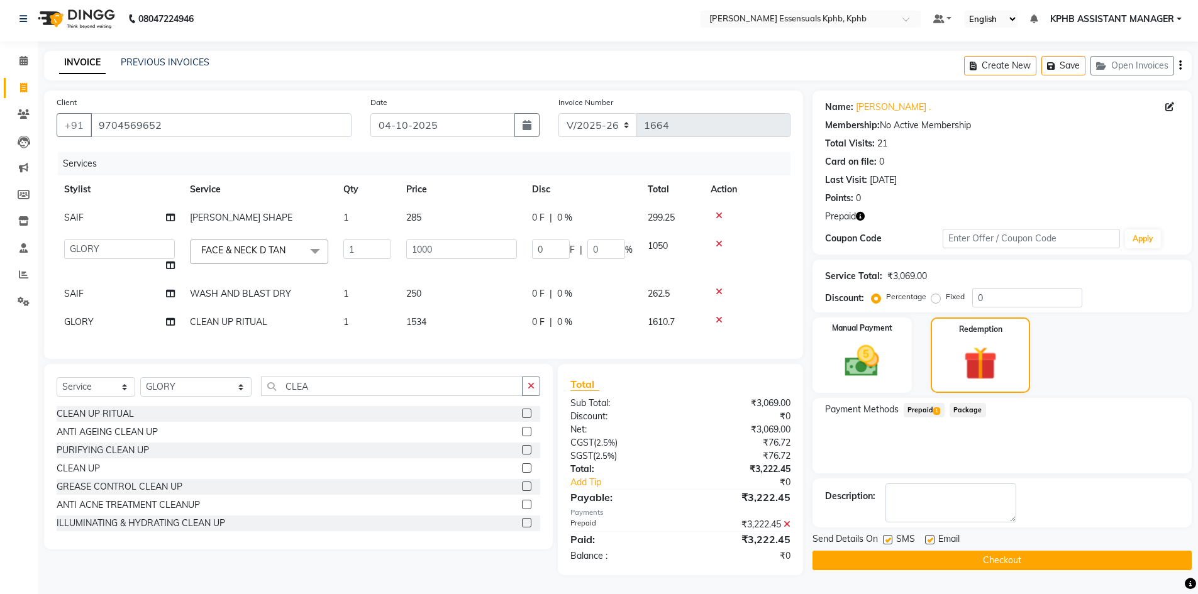
scroll to position [13, 0]
click at [966, 551] on button "Checkout" at bounding box center [1001, 560] width 379 height 19
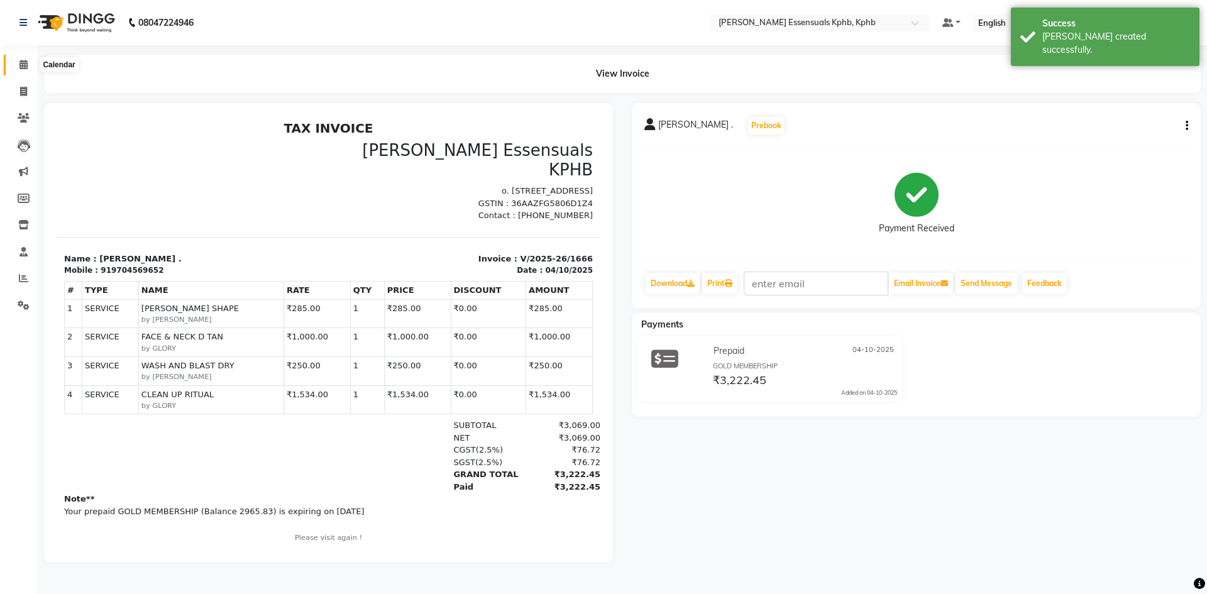
click at [18, 66] on span at bounding box center [24, 65] width 22 height 14
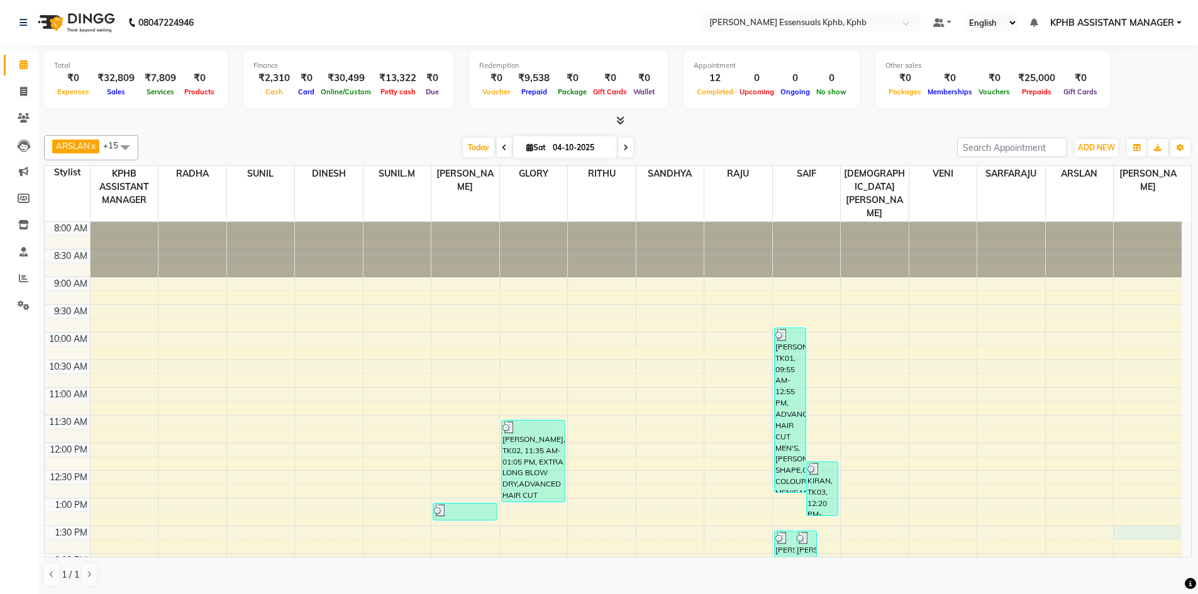
drag, startPoint x: 593, startPoint y: 166, endPoint x: 1021, endPoint y: 136, distance: 428.6
click at [1115, 514] on div "8:00 AM 8:30 AM 9:00 AM 9:30 AM 10:00 AM 10:30 AM 11:00 AM 11:30 AM 12:00 PM 12…" at bounding box center [613, 581] width 1137 height 719
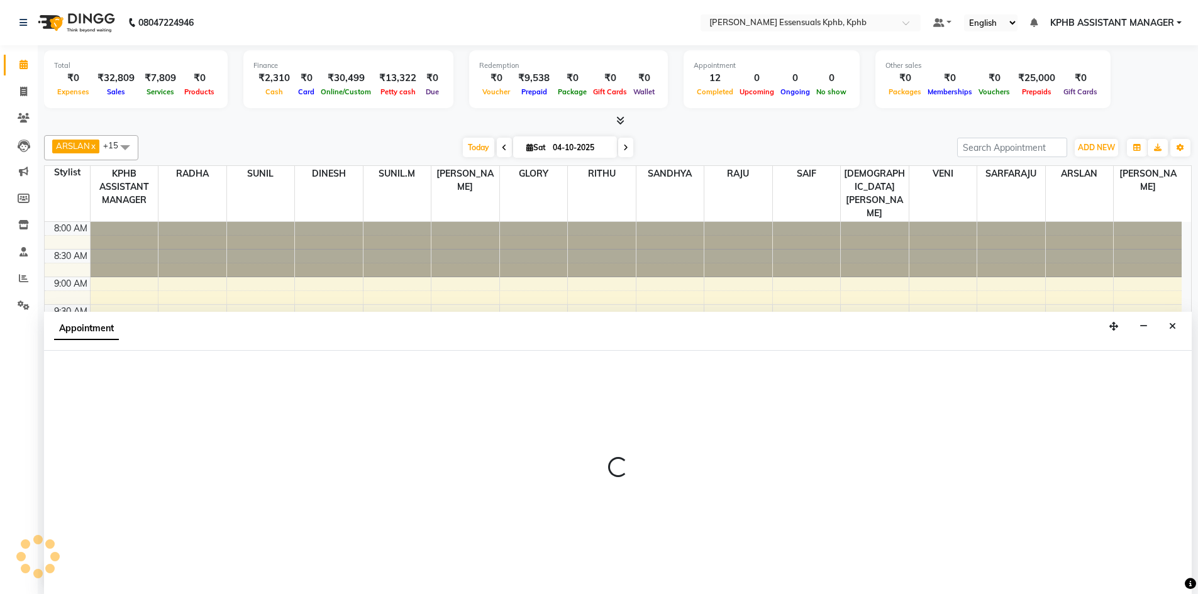
scroll to position [1, 0]
select select "89089"
select select "810"
select select "tentative"
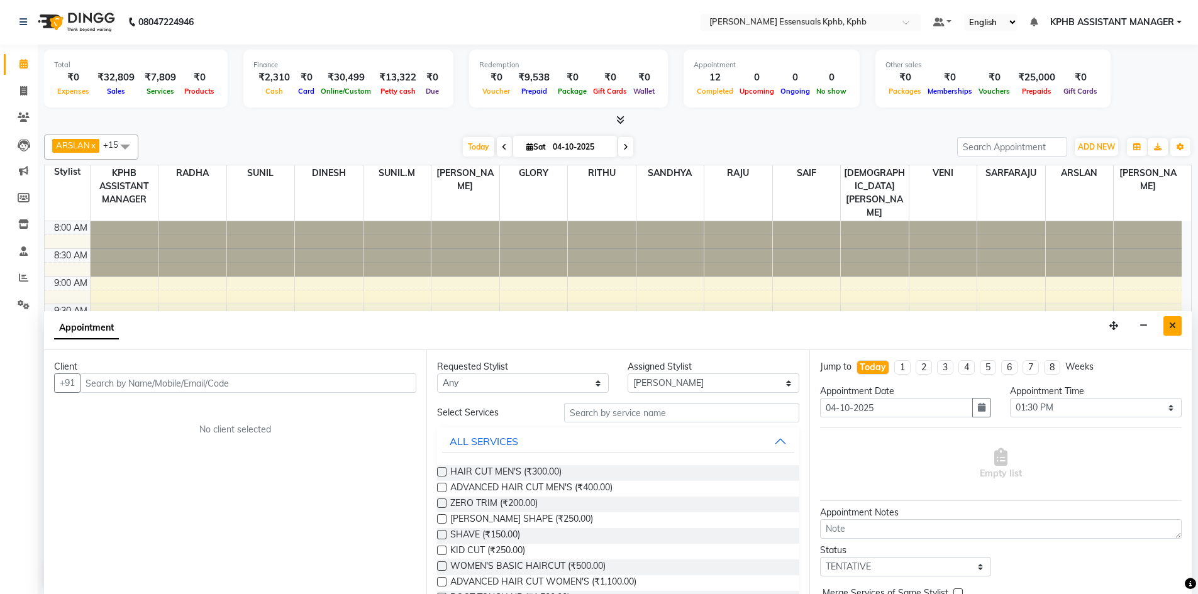
click at [1168, 325] on button "Close" at bounding box center [1172, 325] width 18 height 19
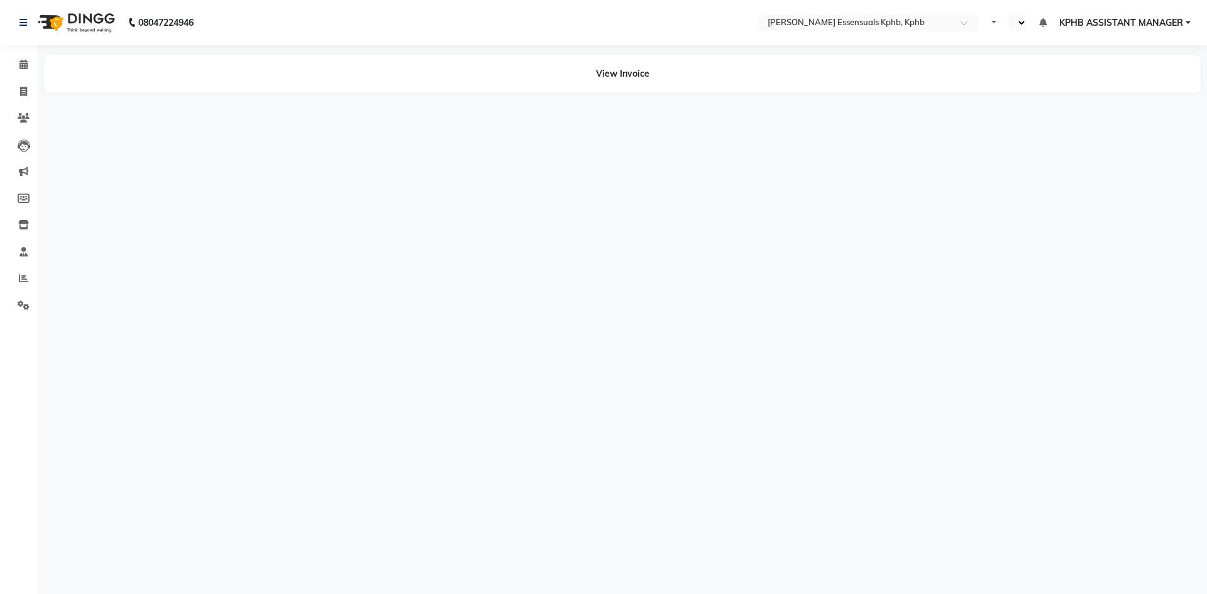
select select "en"
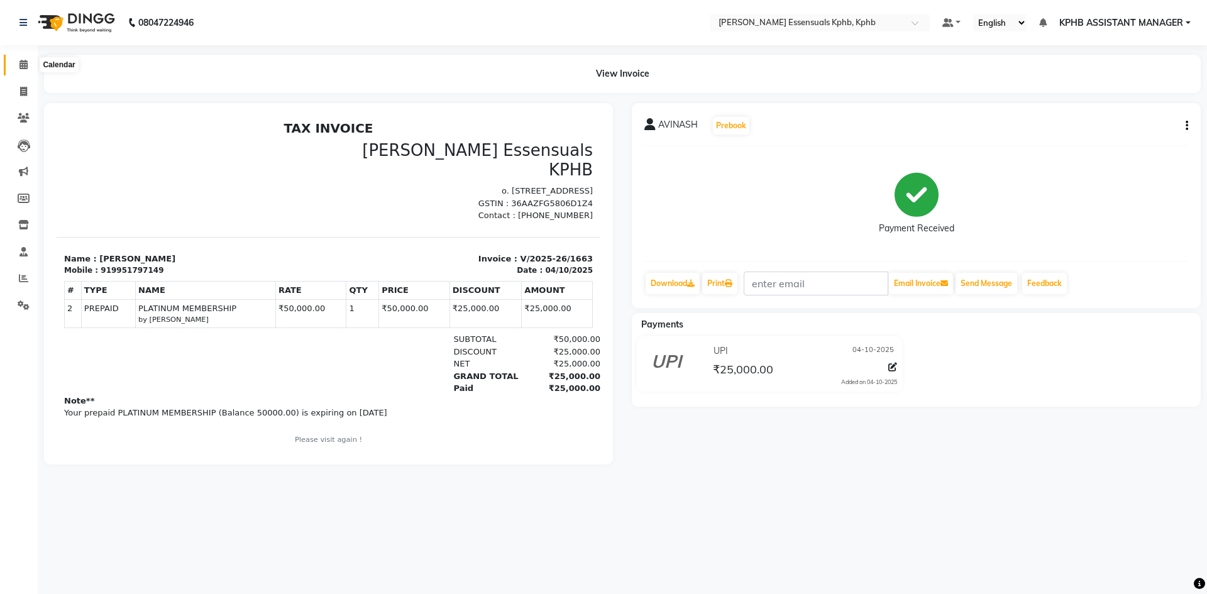
click at [18, 64] on span at bounding box center [24, 65] width 22 height 14
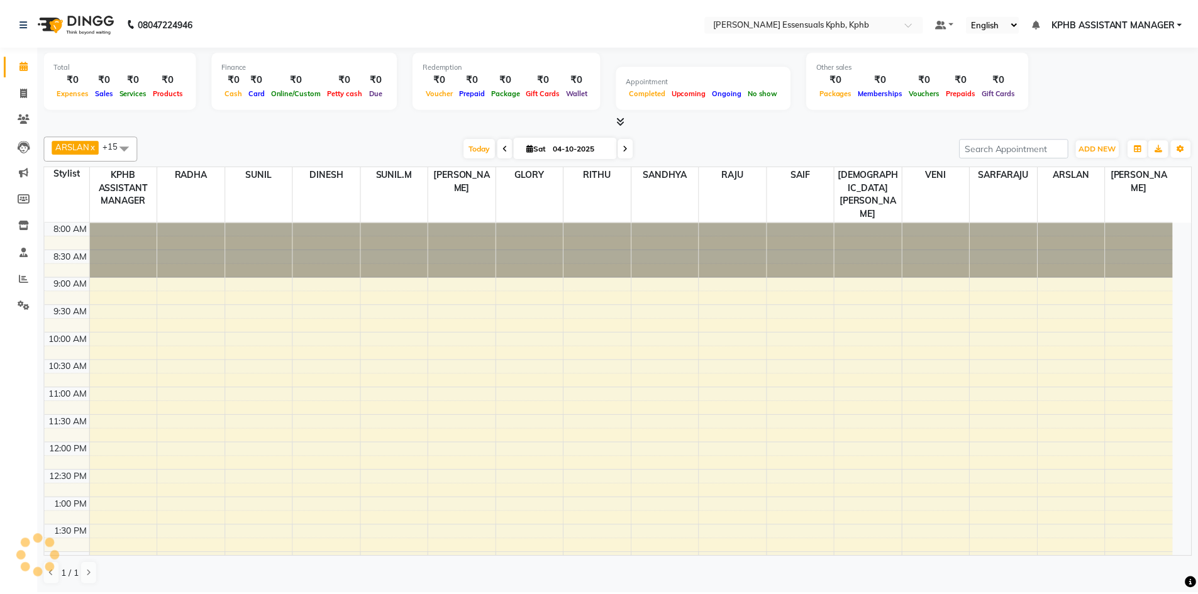
scroll to position [346, 0]
